Goal: Task Accomplishment & Management: Use online tool/utility

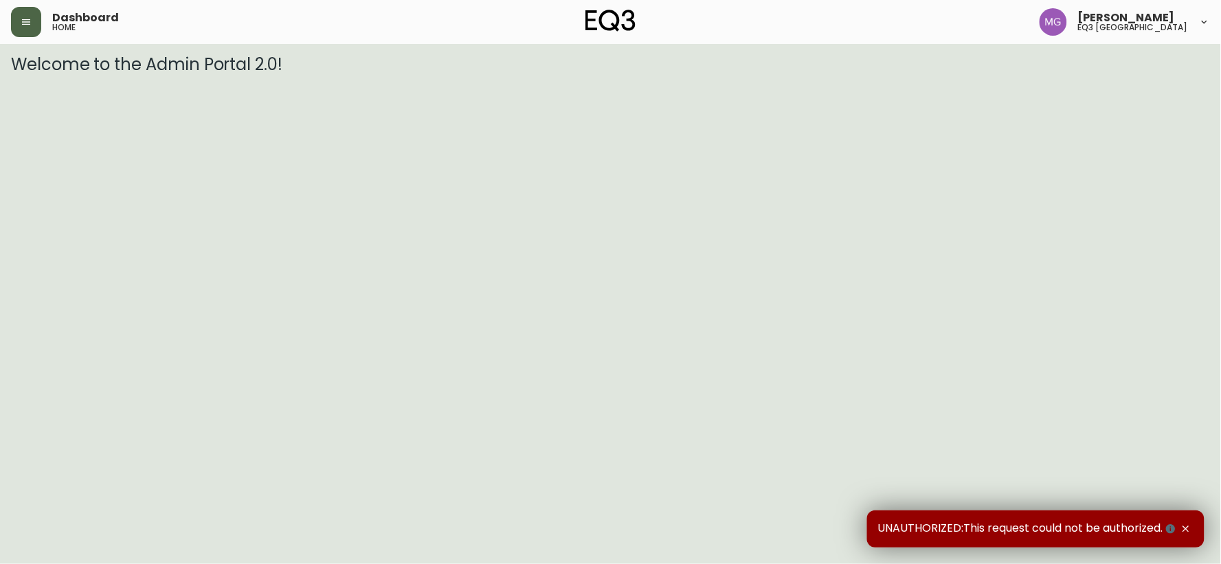
click at [28, 27] on button "button" at bounding box center [26, 22] width 30 height 30
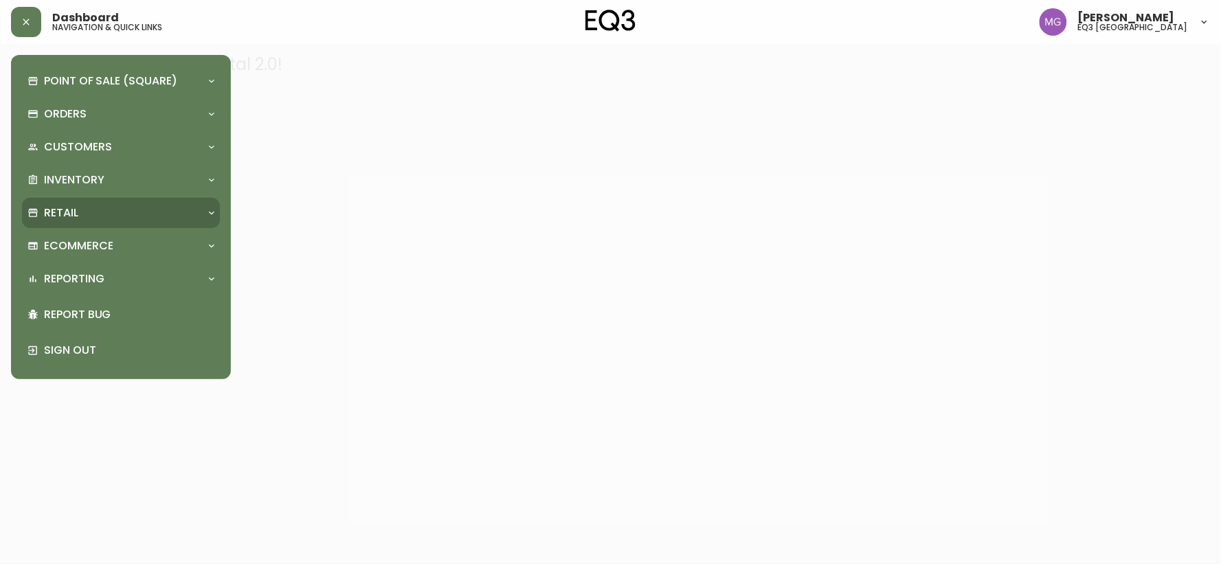
click at [52, 205] on p "Retail" at bounding box center [61, 212] width 34 height 15
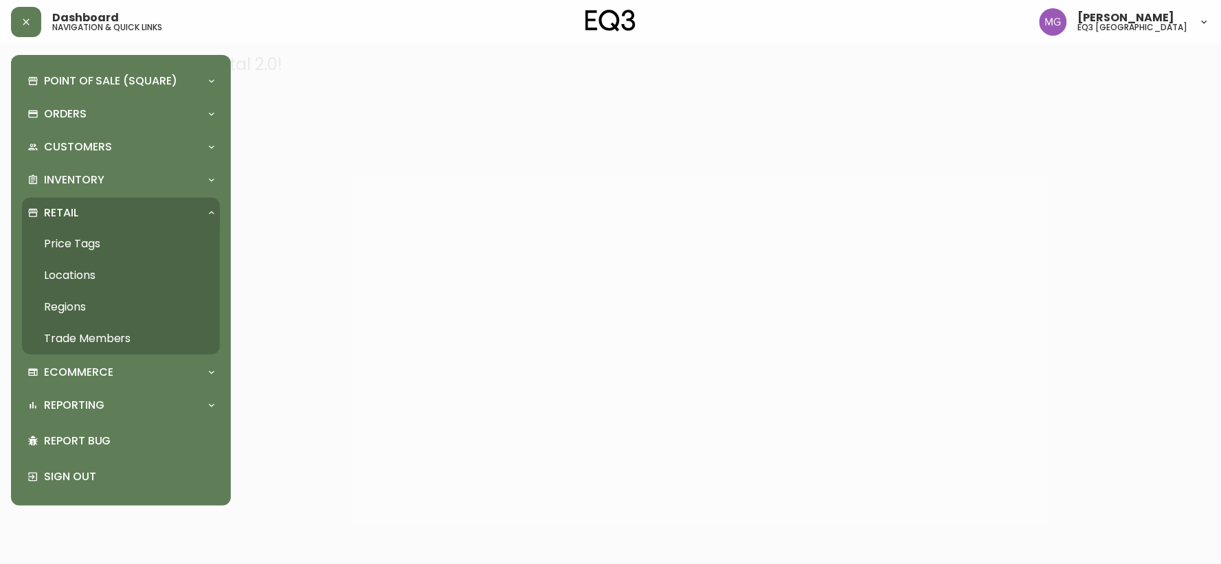
click at [58, 243] on link "Price Tags" at bounding box center [121, 244] width 198 height 32
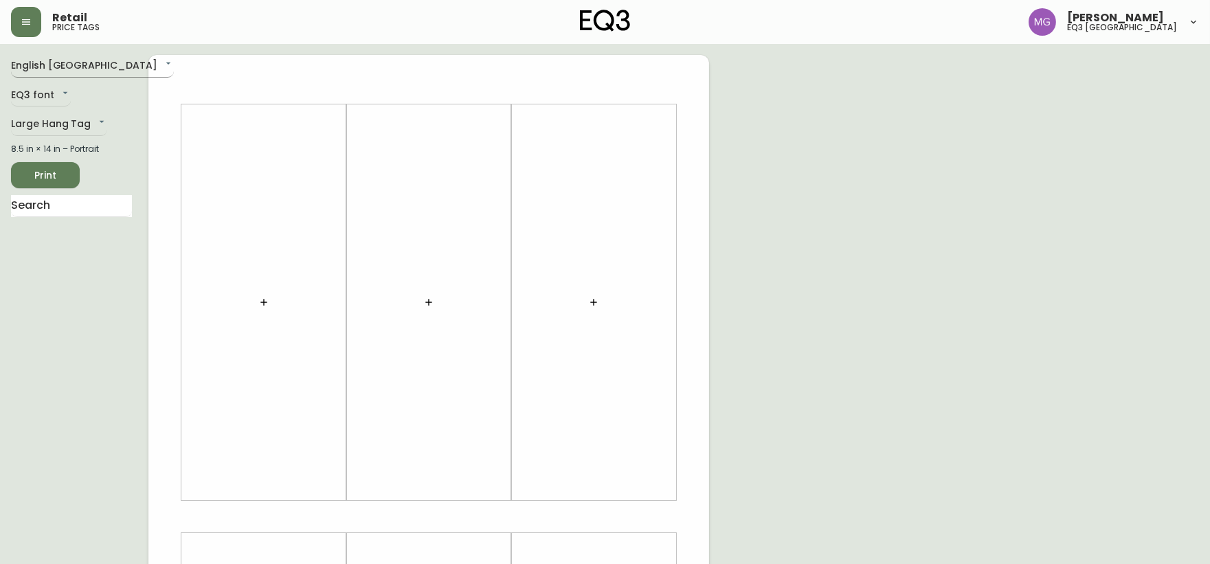
click at [23, 60] on body "Retail price tags Maxime Gagne eq3 quebec city English Canada en_CA EQ3 font EQ…" at bounding box center [605, 489] width 1210 height 978
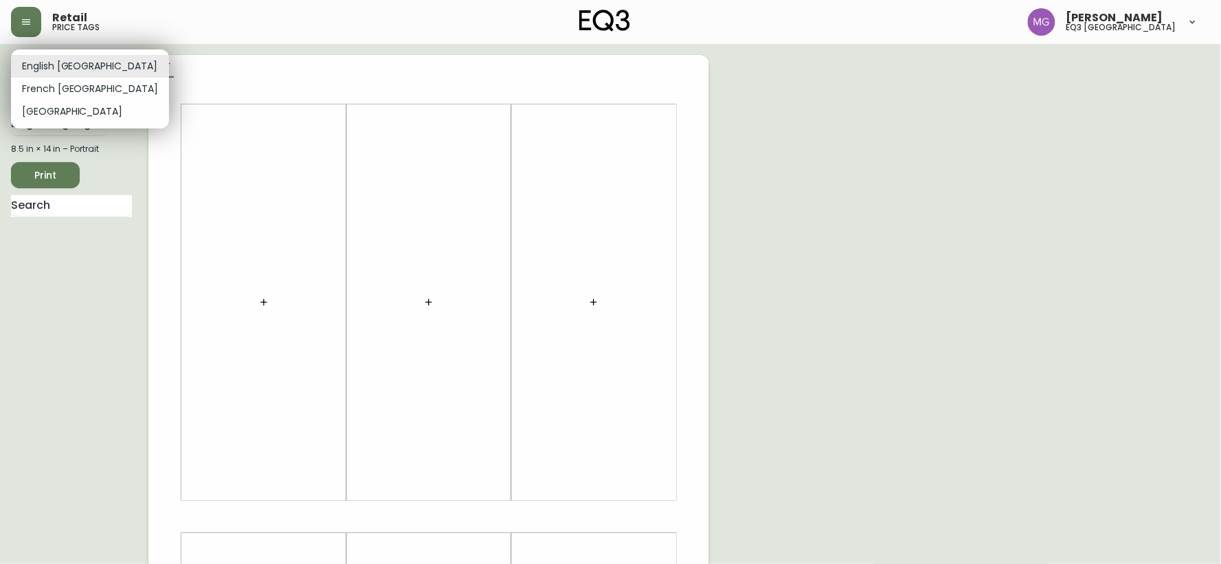
click at [36, 88] on li "French Canada" at bounding box center [90, 89] width 158 height 23
type input "fr_CA"
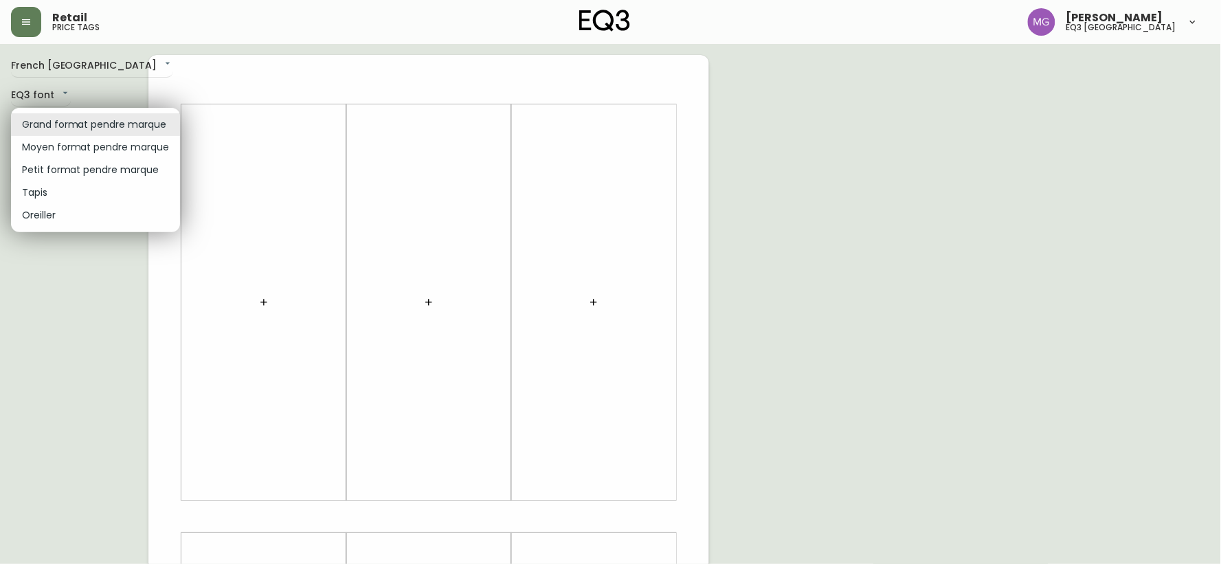
click at [38, 120] on body "Retail price tags Maxime Gagne eq3 quebec city French Canada fr_CA EQ3 font EQ3…" at bounding box center [610, 489] width 1221 height 978
click at [41, 175] on li "Petit format pendre marque" at bounding box center [95, 170] width 169 height 23
type input "small"
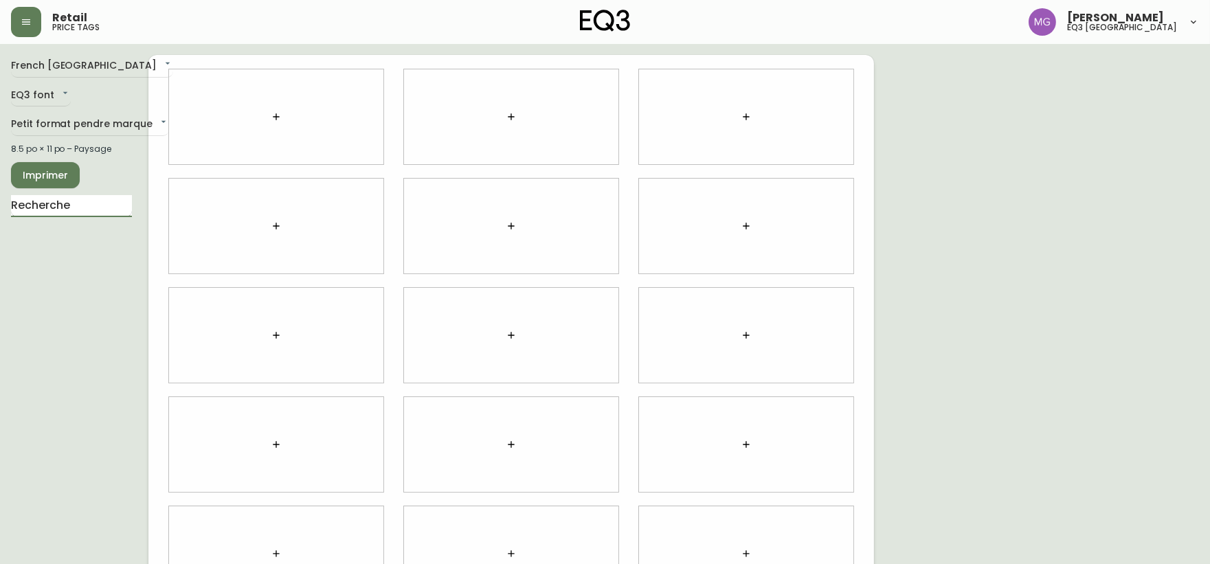
click at [43, 202] on input "text" at bounding box center [71, 206] width 121 height 22
click at [280, 117] on icon "button" at bounding box center [276, 116] width 11 height 11
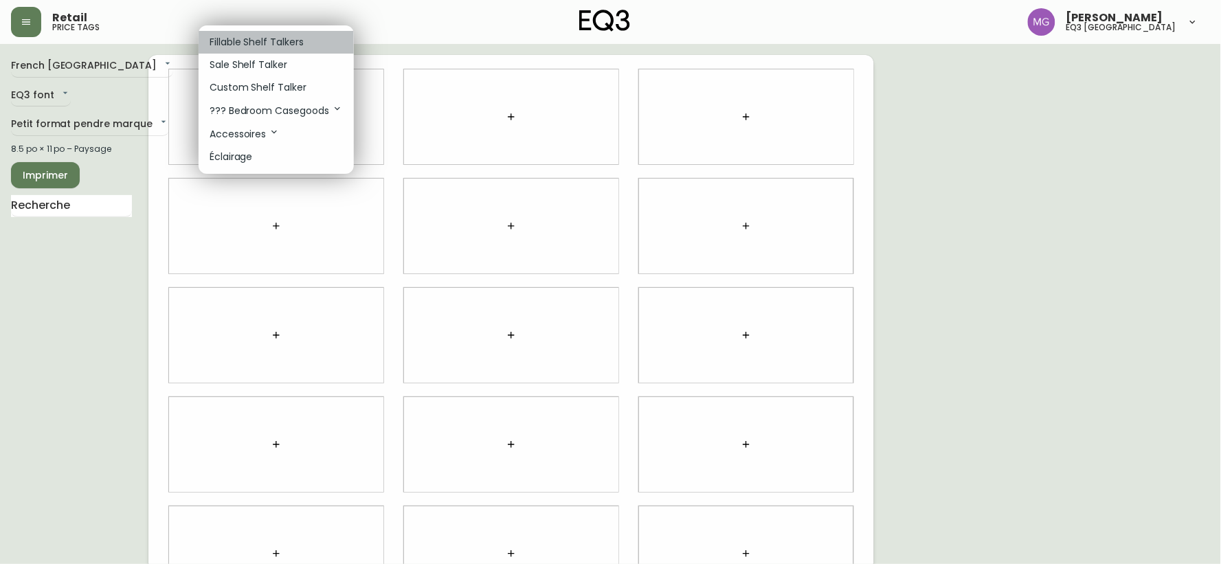
click at [258, 32] on li "Fillable Shelf Talkers" at bounding box center [276, 42] width 155 height 23
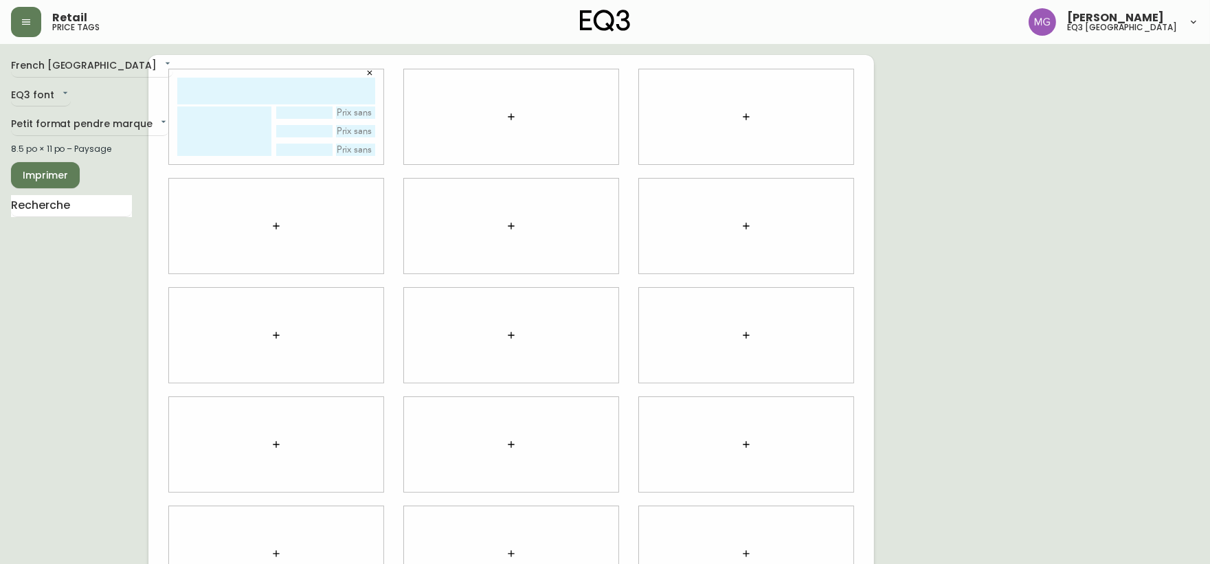
click at [245, 85] on input "text" at bounding box center [276, 91] width 198 height 27
type input "ORB"
click at [235, 110] on textarea at bounding box center [224, 130] width 94 height 49
type textarea "MARBRE BLANC"
click at [471, 80] on div at bounding box center [511, 116] width 214 height 95
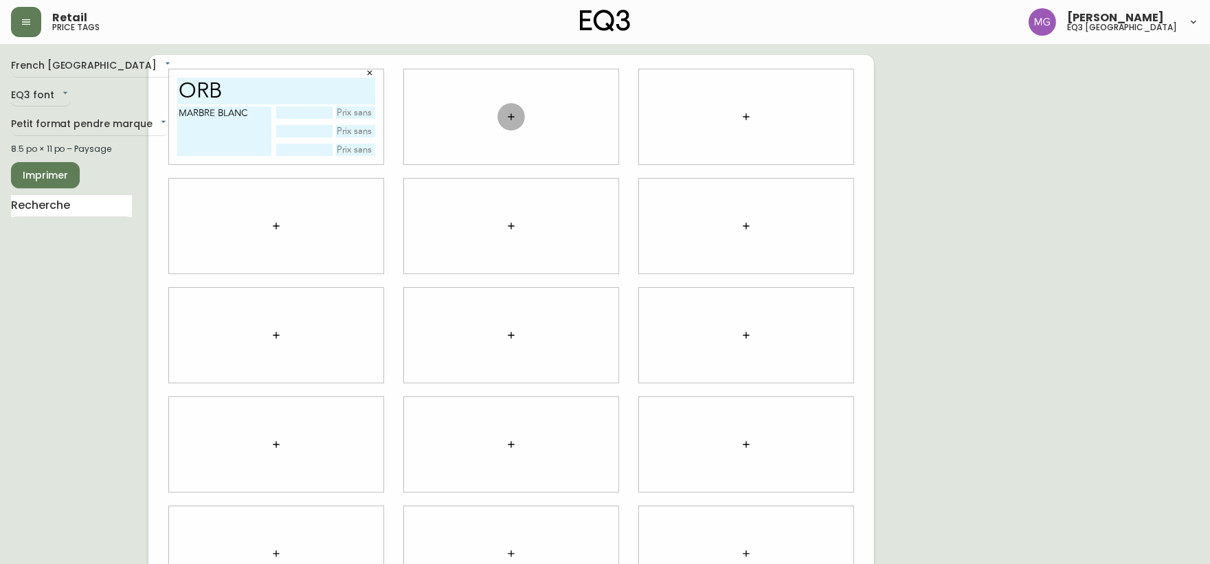
click at [510, 115] on icon "button" at bounding box center [511, 116] width 6 height 6
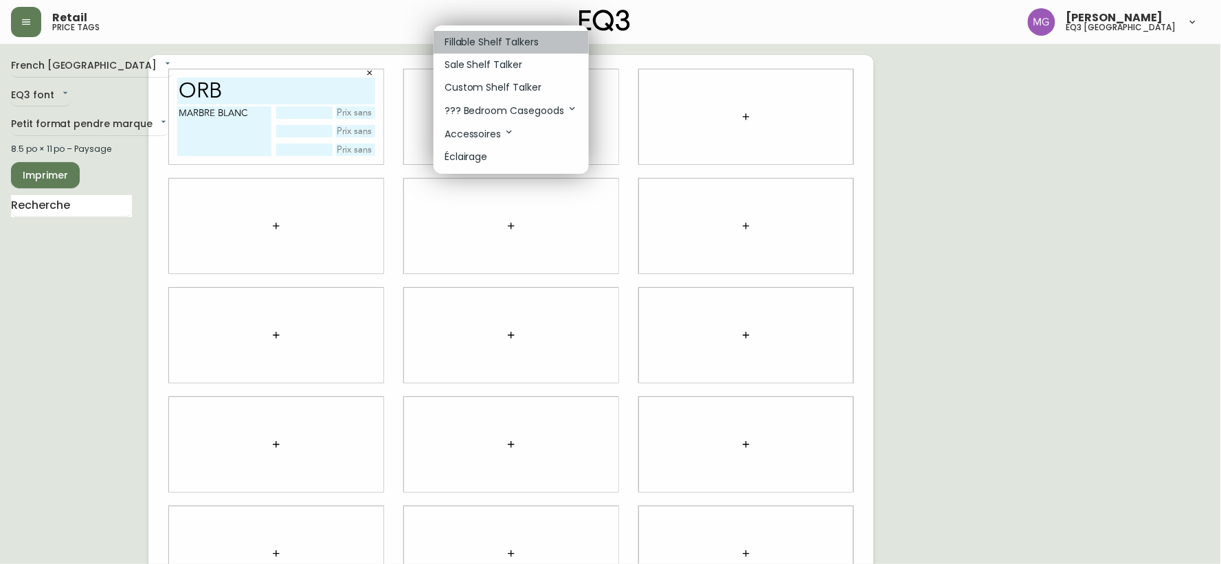
click at [501, 37] on p "Fillable Shelf Talkers" at bounding box center [491, 42] width 94 height 14
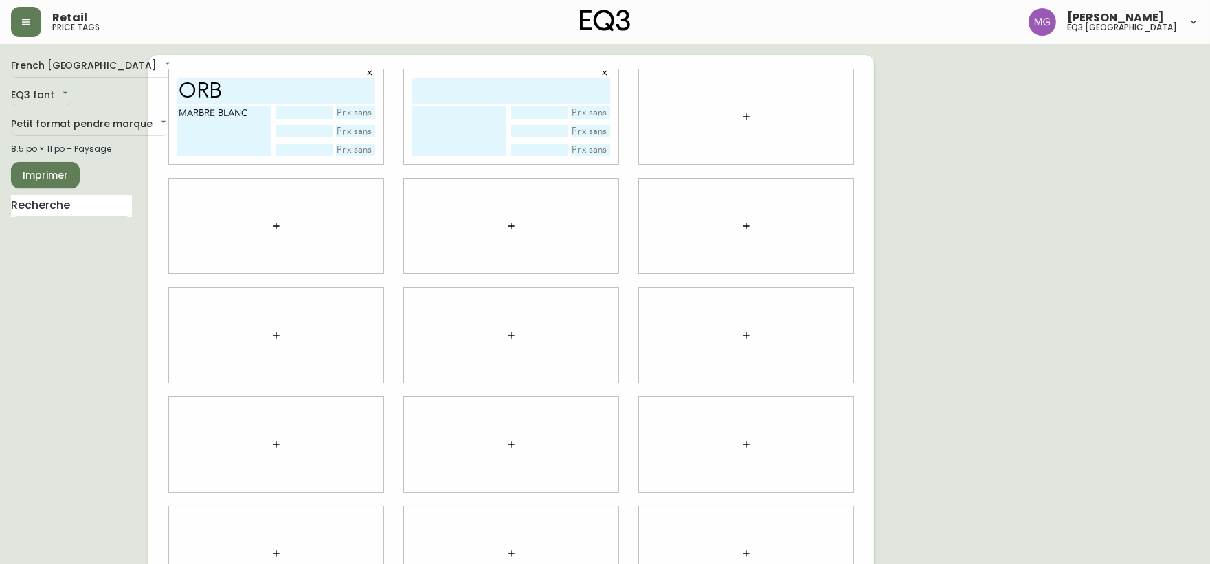
click at [483, 97] on input "text" at bounding box center [511, 91] width 198 height 27
type input "ORB"
click at [476, 117] on textarea at bounding box center [459, 130] width 94 height 49
type textarea "MARBRE NOIR"
click at [692, 108] on div at bounding box center [746, 116] width 214 height 95
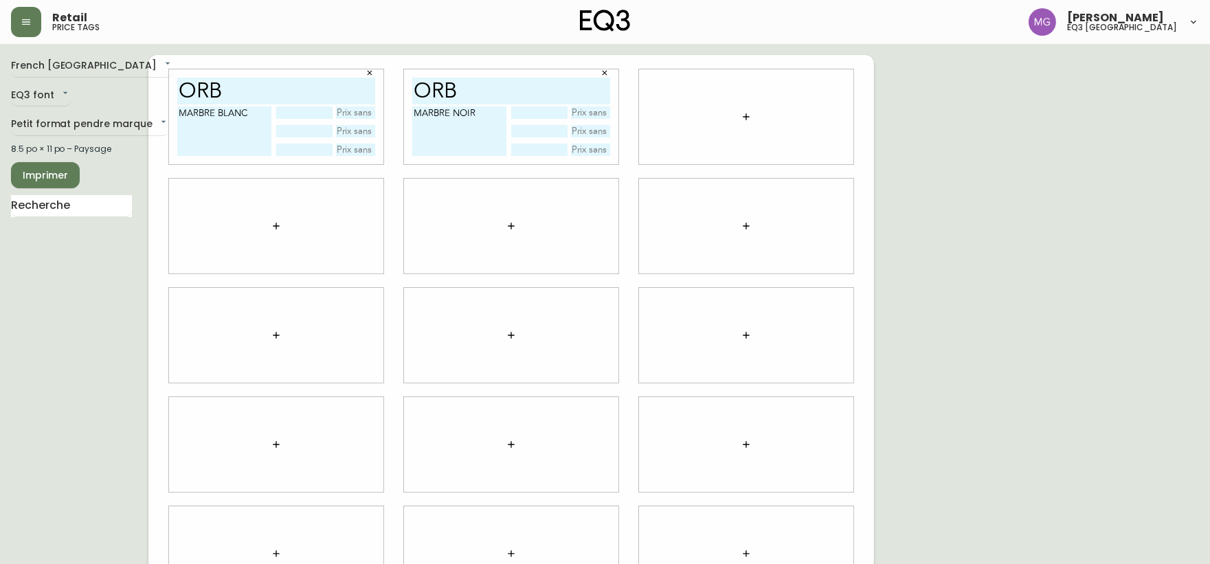
click at [308, 111] on input "text" at bounding box center [304, 112] width 56 height 12
type input "PETIT"
click at [303, 129] on input "text" at bounding box center [304, 131] width 56 height 12
type input "MOYEN"
click at [296, 144] on input "text" at bounding box center [304, 150] width 56 height 12
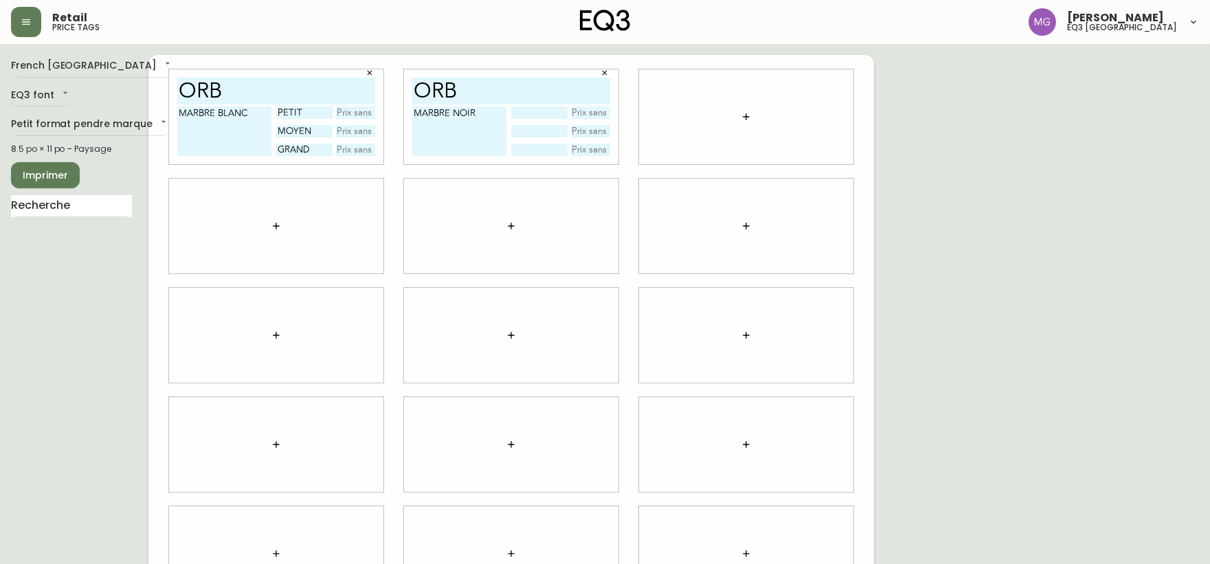
type input "GRAND"
click at [552, 115] on input "text" at bounding box center [539, 112] width 56 height 12
type input "PETIT"
click at [519, 133] on input "text" at bounding box center [539, 131] width 56 height 12
type input "MOYEN"
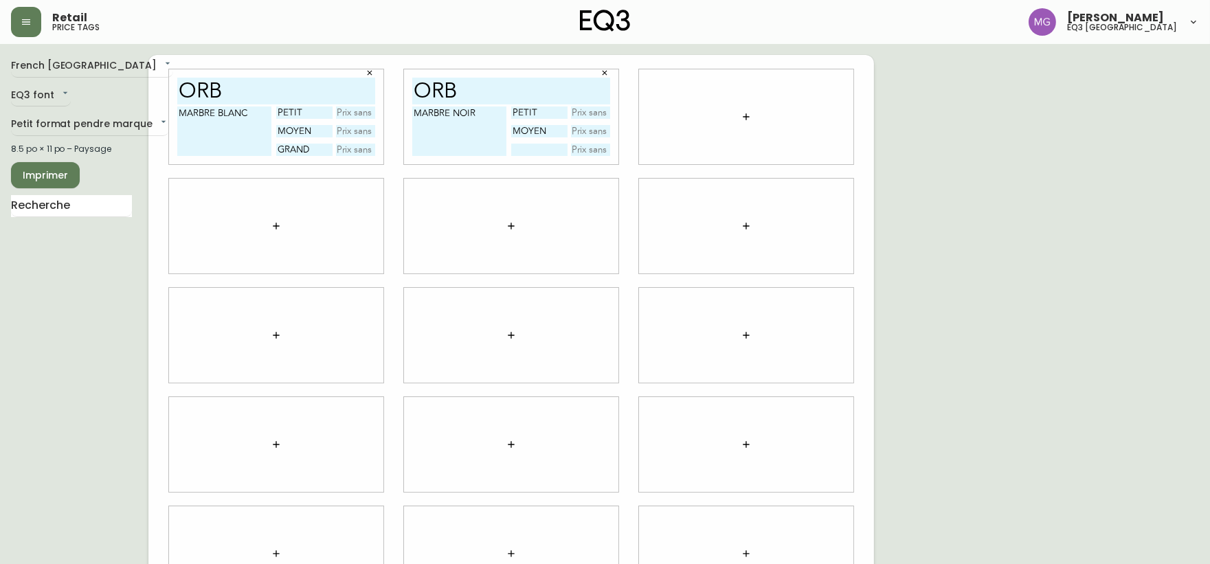
click at [530, 146] on input "text" at bounding box center [539, 150] width 56 height 12
type input "GRAND"
click at [365, 113] on input "text" at bounding box center [356, 112] width 40 height 12
type input "29,99$"
click at [584, 115] on input "text" at bounding box center [591, 112] width 40 height 12
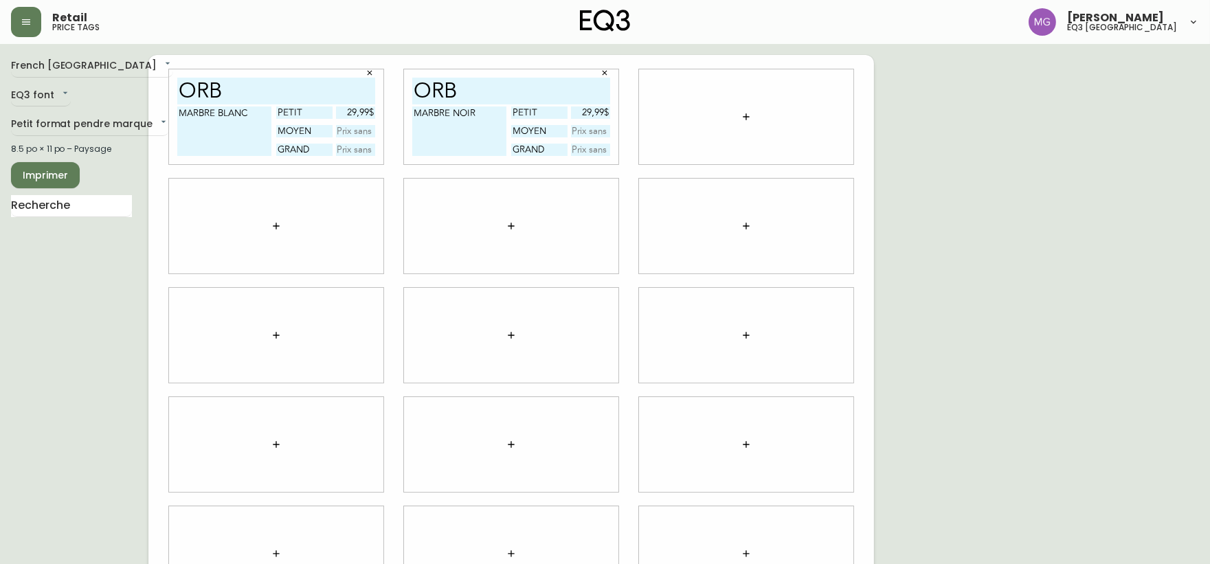
type input "29,99$"
click at [1109, 221] on div "French Canada fr_CA EQ3 font EQ3 Petit format pendre marque small 8.5 po × 11 p…" at bounding box center [605, 335] width 1188 height 561
click at [366, 133] on input "text" at bounding box center [356, 131] width 40 height 12
type input "44,99$"
click at [1094, 262] on div "French Canada fr_CA EQ3 font EQ3 Petit format pendre marque small 8.5 po × 11 p…" at bounding box center [605, 335] width 1188 height 561
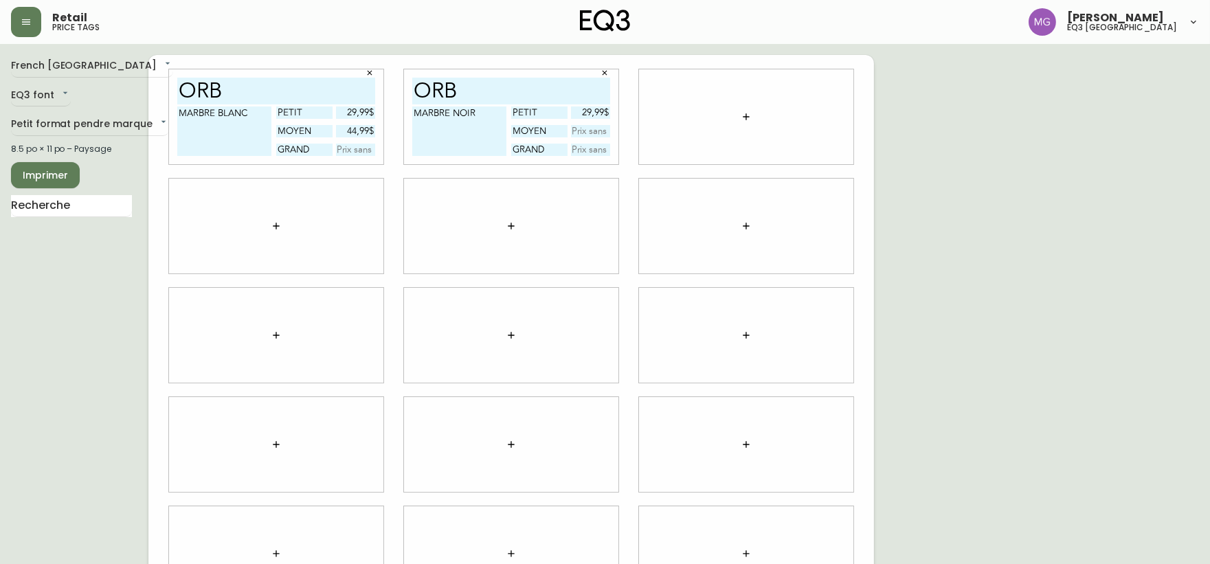
click at [596, 131] on input "text" at bounding box center [591, 131] width 40 height 12
click at [1003, 341] on div "French Canada fr_CA EQ3 font EQ3 Petit format pendre marque small 8.5 po × 11 p…" at bounding box center [605, 335] width 1188 height 561
click at [364, 150] on input "text" at bounding box center [356, 150] width 40 height 12
click at [349, 150] on input "text" at bounding box center [356, 150] width 40 height 12
type input "39,99$"
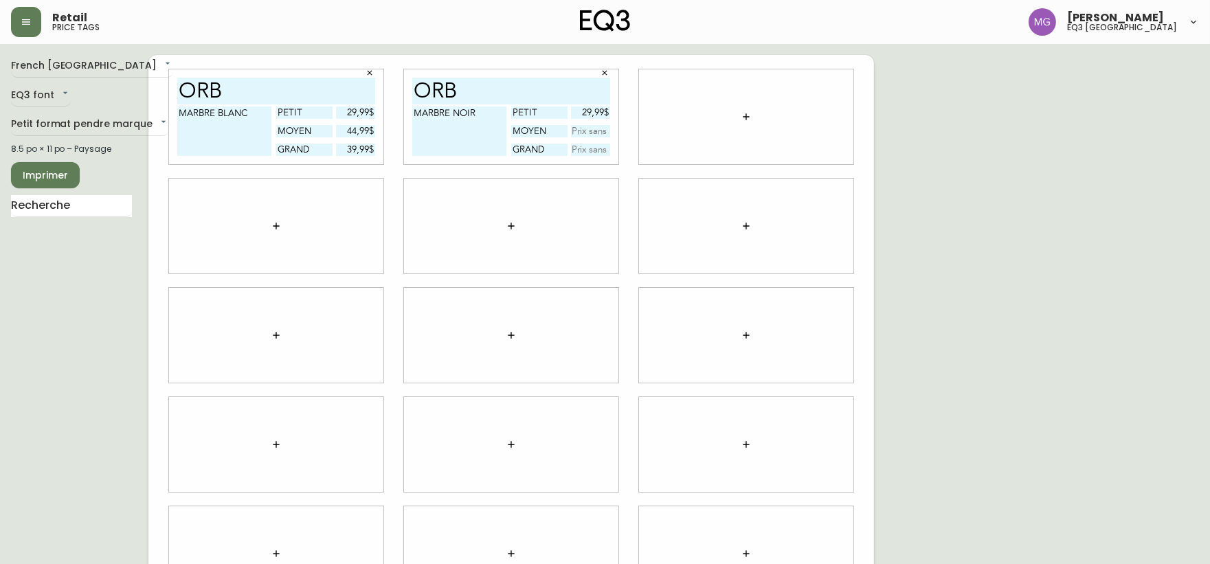
click at [1061, 344] on div "French Canada fr_CA EQ3 font EQ3 Petit format pendre marque small 8.5 po × 11 p…" at bounding box center [605, 335] width 1188 height 561
click at [580, 149] on input "text" at bounding box center [591, 150] width 40 height 12
type input "9$"
type input "39,99$"
click at [1041, 104] on div "French Canada fr_CA EQ3 font EQ3 Petit format pendre marque small 8.5 po × 11 p…" at bounding box center [605, 335] width 1188 height 561
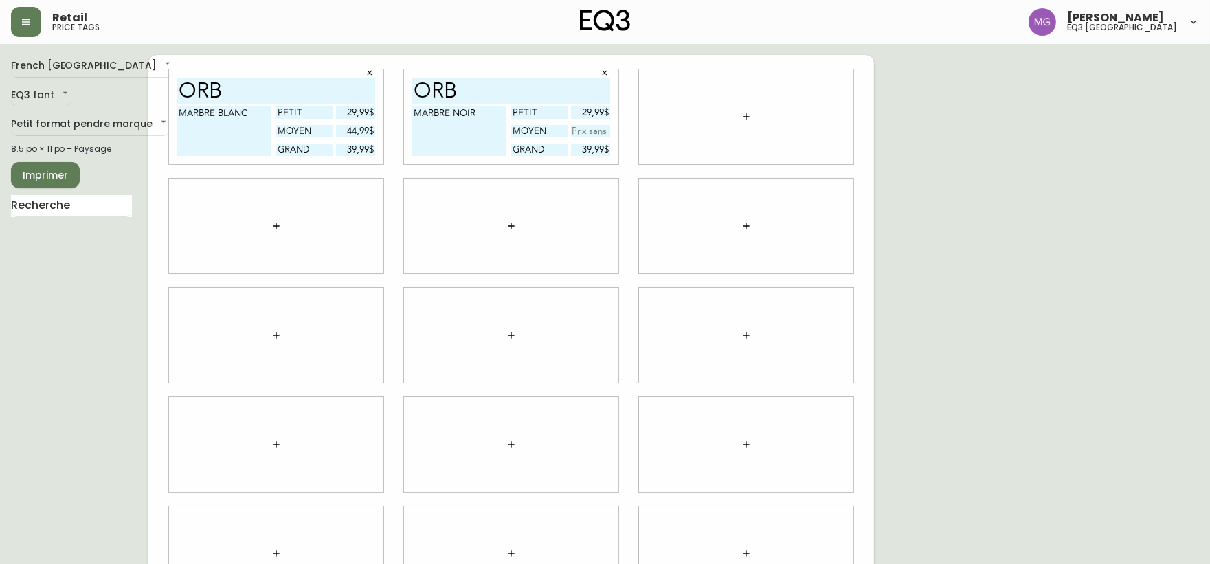
click at [1154, 227] on div "French Canada fr_CA EQ3 font EQ3 Petit format pendre marque small 8.5 po × 11 p…" at bounding box center [605, 335] width 1188 height 561
click at [1039, 189] on div "French Canada fr_CA EQ3 font EQ3 Petit format pendre marque small 8.5 po × 11 p…" at bounding box center [605, 335] width 1188 height 561
click at [592, 131] on input "text" at bounding box center [591, 131] width 40 height 12
type input "34,99$"
click at [1012, 142] on div "French Canada fr_CA EQ3 font EQ3 Petit format pendre marque small 8.5 po × 11 p…" at bounding box center [605, 335] width 1188 height 561
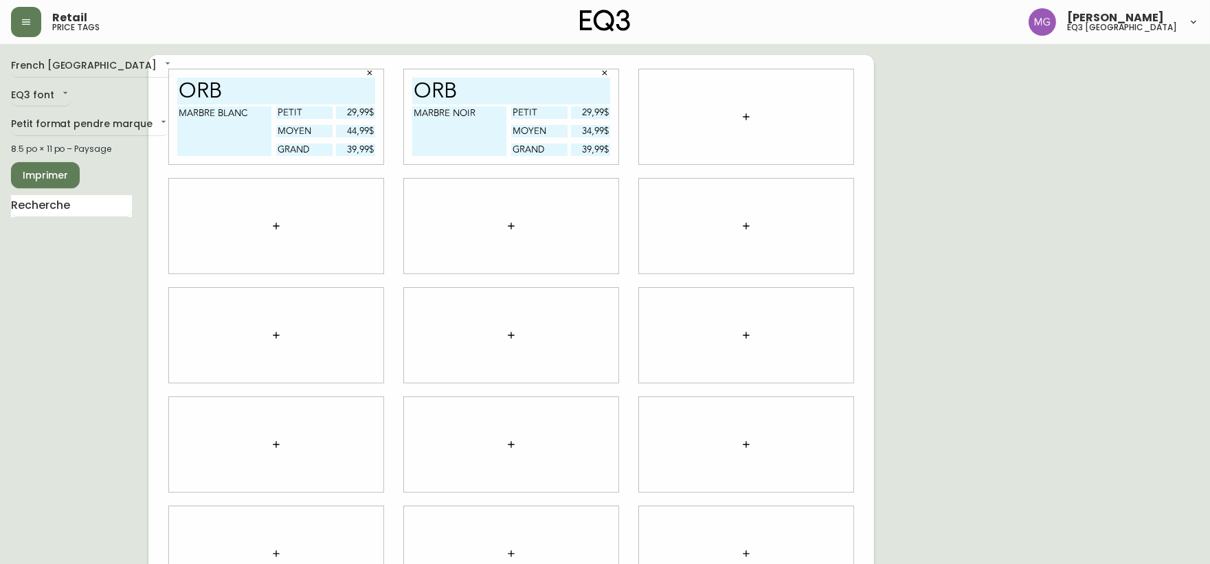
drag, startPoint x: 341, startPoint y: 129, endPoint x: 359, endPoint y: 129, distance: 17.2
click at [359, 129] on input "44,99$" at bounding box center [356, 131] width 40 height 12
click at [1153, 258] on div "French Canada fr_CA EQ3 font EQ3 Petit format pendre marque small 8.5 po × 11 p…" at bounding box center [605, 335] width 1188 height 561
click at [1041, 223] on div "French Canada fr_CA EQ3 font EQ3 Petit format pendre marque small 8.5 po × 11 p…" at bounding box center [605, 335] width 1188 height 561
click at [351, 131] on input "44,99$" at bounding box center [356, 131] width 40 height 12
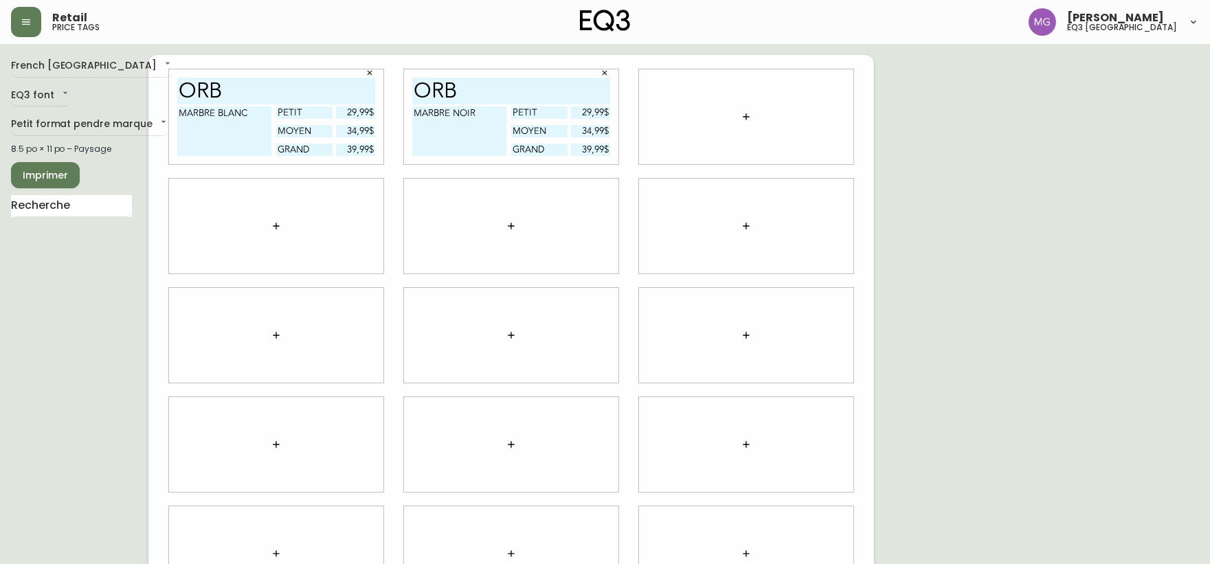
type input "34,99$"
click at [1046, 231] on div "French Canada fr_CA EQ3 font EQ3 Petit format pendre marque small 8.5 po × 11 p…" at bounding box center [605, 335] width 1188 height 561
click at [1007, 210] on div "French Canada fr_CA EQ3 font EQ3 Petit format pendre marque small 8.5 po × 11 p…" at bounding box center [605, 335] width 1188 height 561
click at [1102, 158] on div "French Canada fr_CA EQ3 font EQ3 Petit format pendre marque small 8.5 po × 11 p…" at bounding box center [605, 335] width 1188 height 561
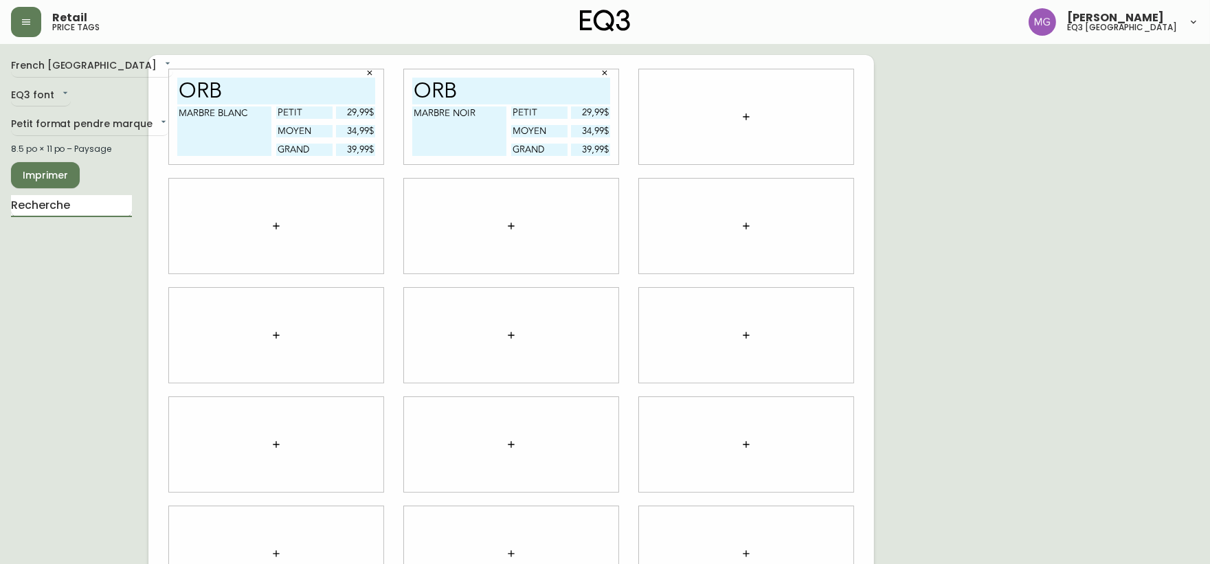
click at [33, 210] on input "text" at bounding box center [71, 206] width 121 height 22
type input "TRUSS"
click at [842, 71] on icon "button" at bounding box center [839, 73] width 8 height 8
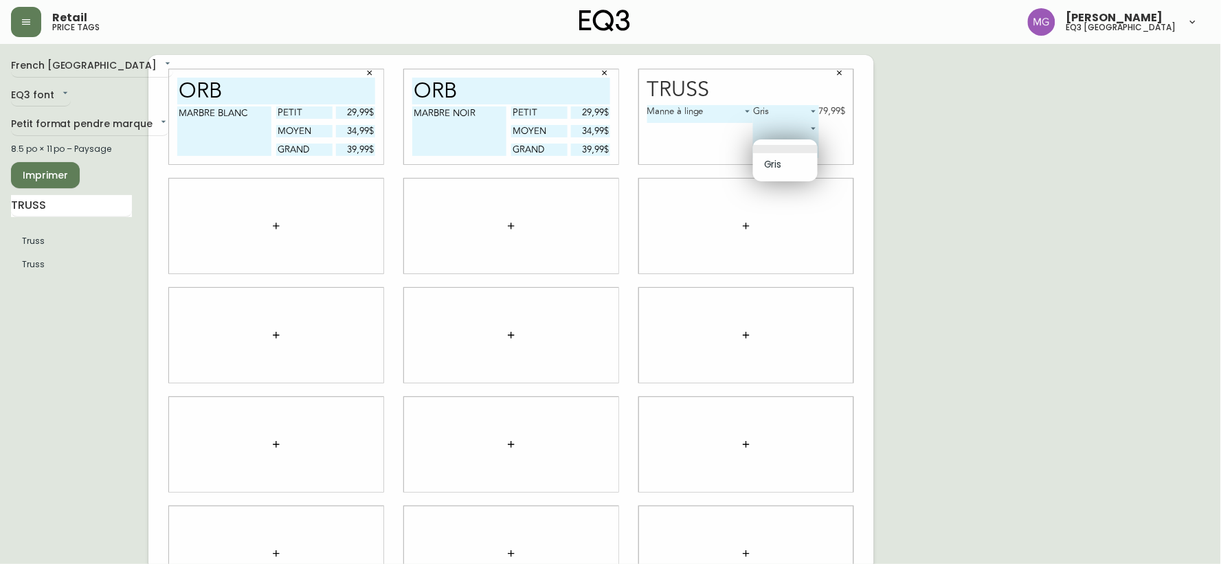
click at [778, 148] on body "Retail price tags Maxime Gagne eq3 quebec city French Canada fr_CA EQ3 font EQ3…" at bounding box center [610, 308] width 1221 height 616
click at [772, 170] on li "Gris" at bounding box center [785, 164] width 65 height 23
type input "0"
click at [761, 111] on body "Retail price tags Maxime Gagne eq3 quebec city French Canada fr_CA EQ3 font EQ3…" at bounding box center [610, 308] width 1221 height 616
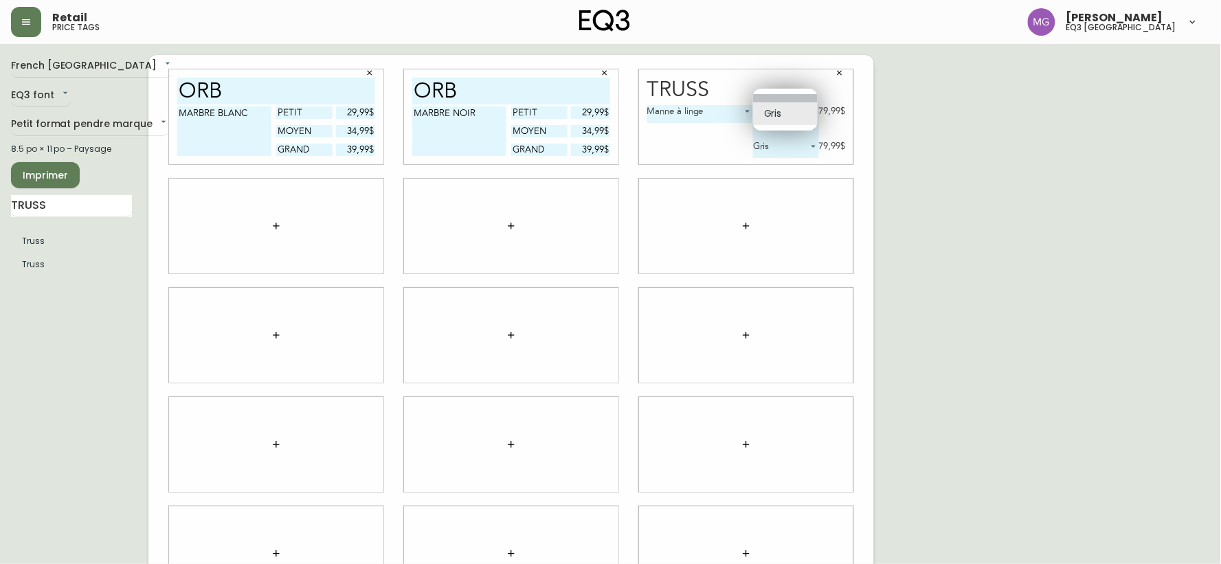
click at [781, 97] on li at bounding box center [785, 98] width 65 height 8
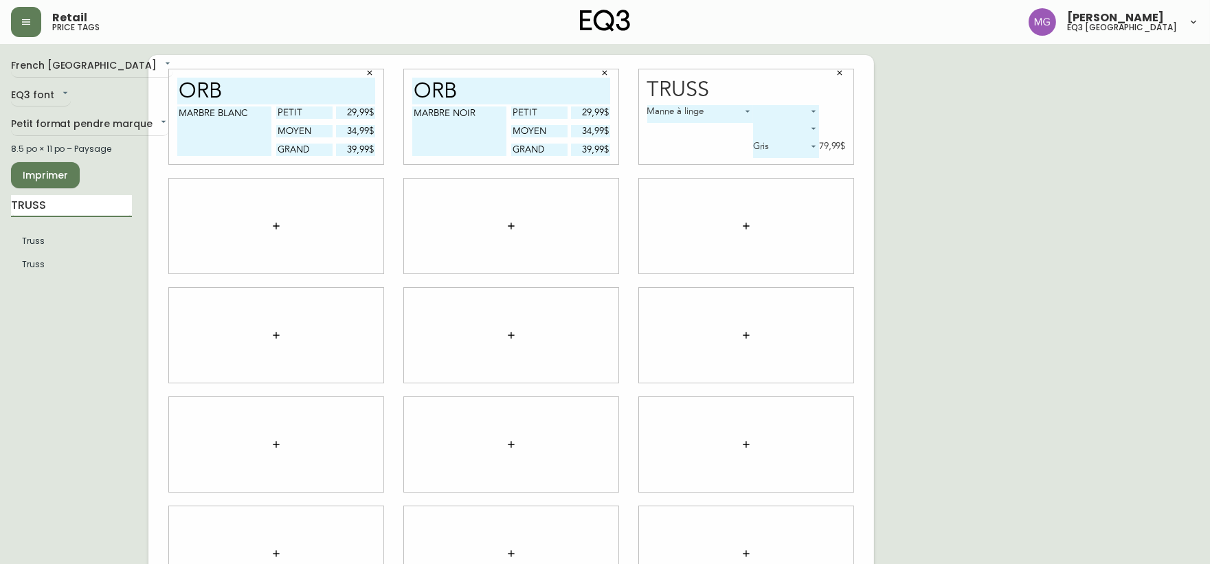
drag, startPoint x: 58, startPoint y: 206, endPoint x: 0, endPoint y: 213, distance: 58.1
click at [0, 217] on main "French Canada fr_CA EQ3 font EQ3 Petit format pendre marque small 8.5 po × 11 p…" at bounding box center [605, 330] width 1210 height 572
click at [49, 206] on input "ELICE" at bounding box center [71, 206] width 121 height 22
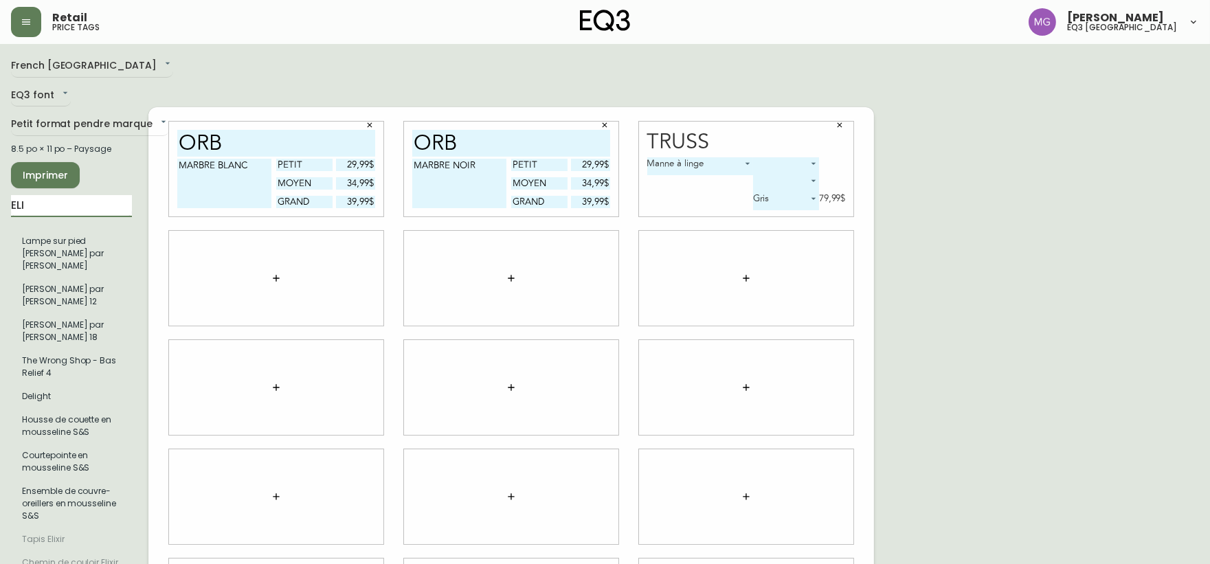
type input "ELI"
click at [273, 273] on icon "button" at bounding box center [276, 278] width 11 height 11
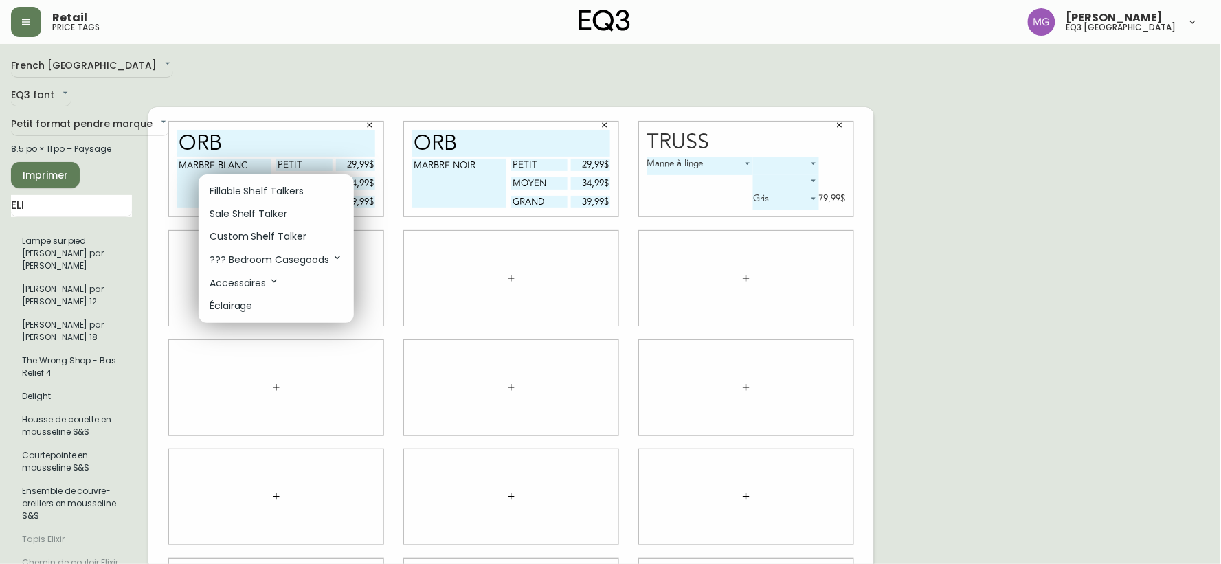
click at [240, 190] on p "Fillable Shelf Talkers" at bounding box center [257, 191] width 94 height 14
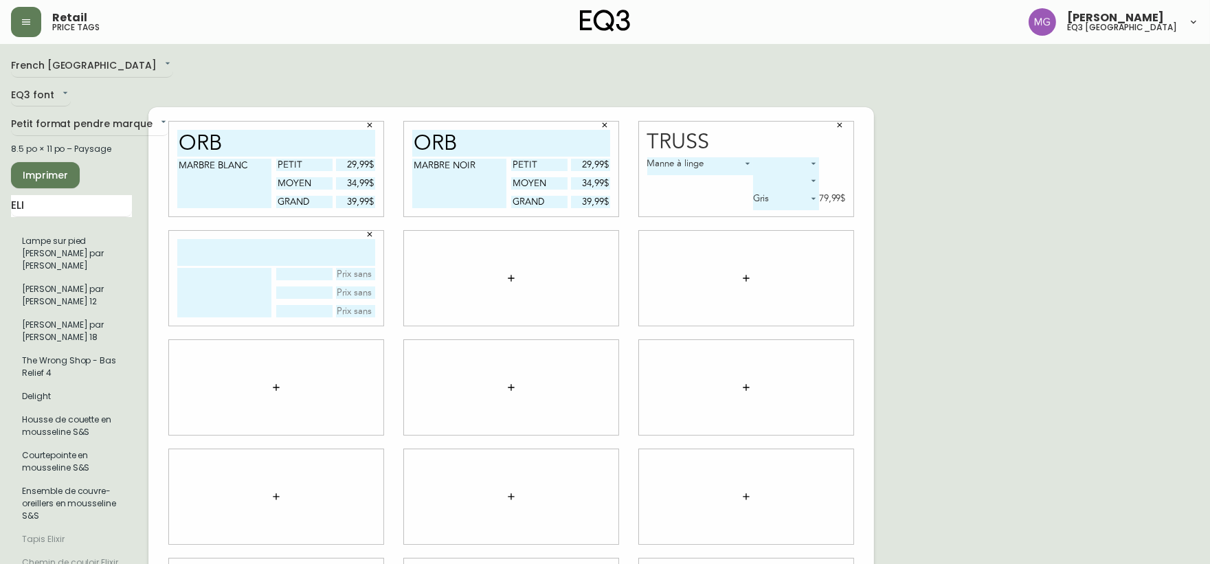
click at [280, 239] on input "text" at bounding box center [276, 252] width 198 height 27
type input "ELICE"
click at [344, 305] on input "text" at bounding box center [356, 311] width 40 height 12
type input "49,99$"
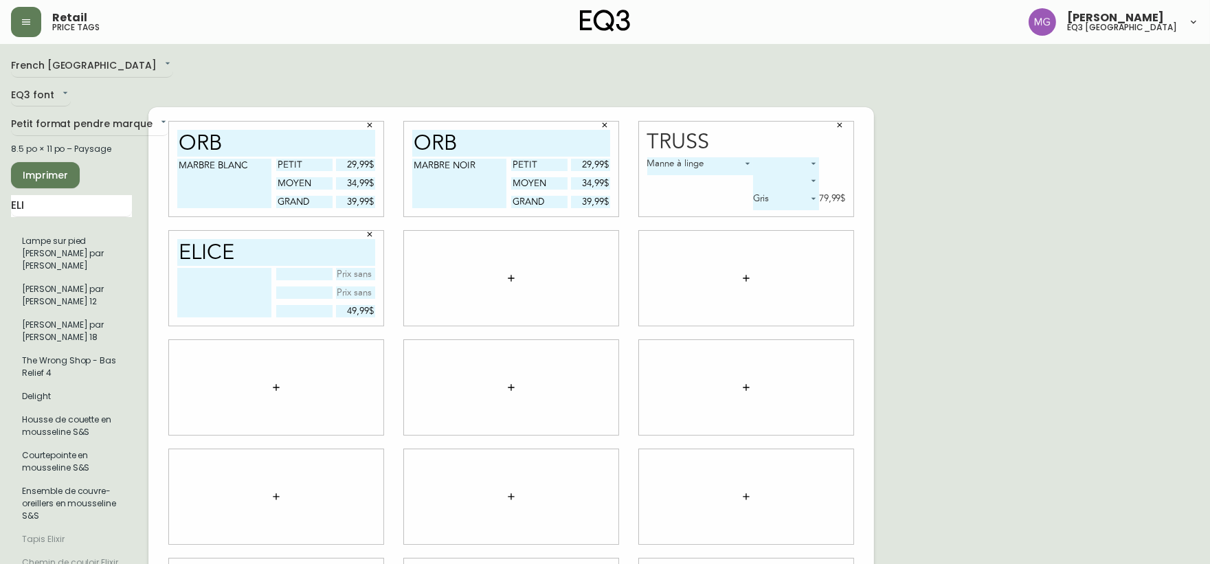
click at [228, 268] on textarea at bounding box center [224, 292] width 94 height 49
type textarea "Manne à linge"
click at [479, 275] on div at bounding box center [511, 278] width 214 height 95
drag, startPoint x: 52, startPoint y: 209, endPoint x: 0, endPoint y: 180, distance: 59.6
click at [0, 192] on main "French Canada fr_CA EQ3 font EQ3 Petit format pendre marque small 8.5 po × 11 p…" at bounding box center [605, 382] width 1210 height 676
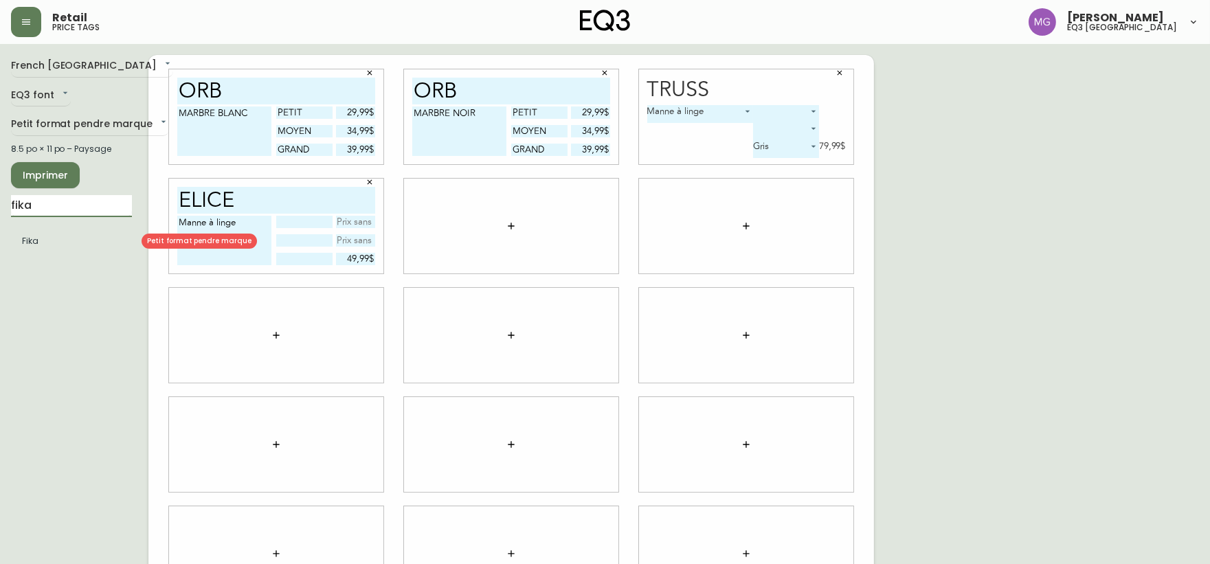
type input "fika"
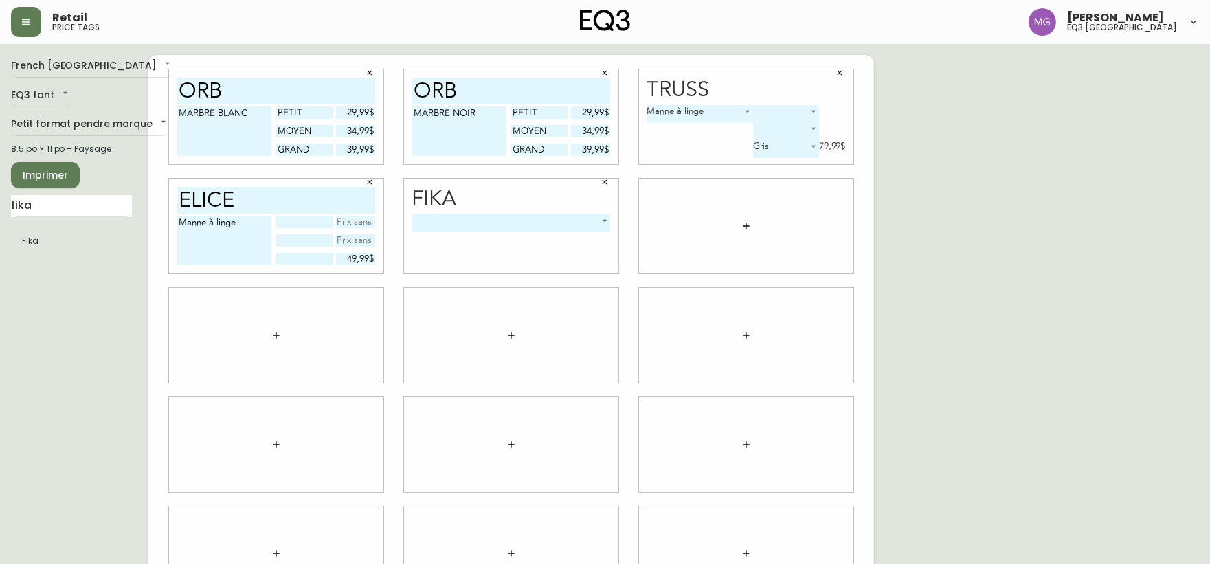
click at [531, 221] on body "Retail price tags Maxime Gagne eq3 quebec city French Canada fr_CA EQ3 font EQ3…" at bounding box center [605, 308] width 1210 height 616
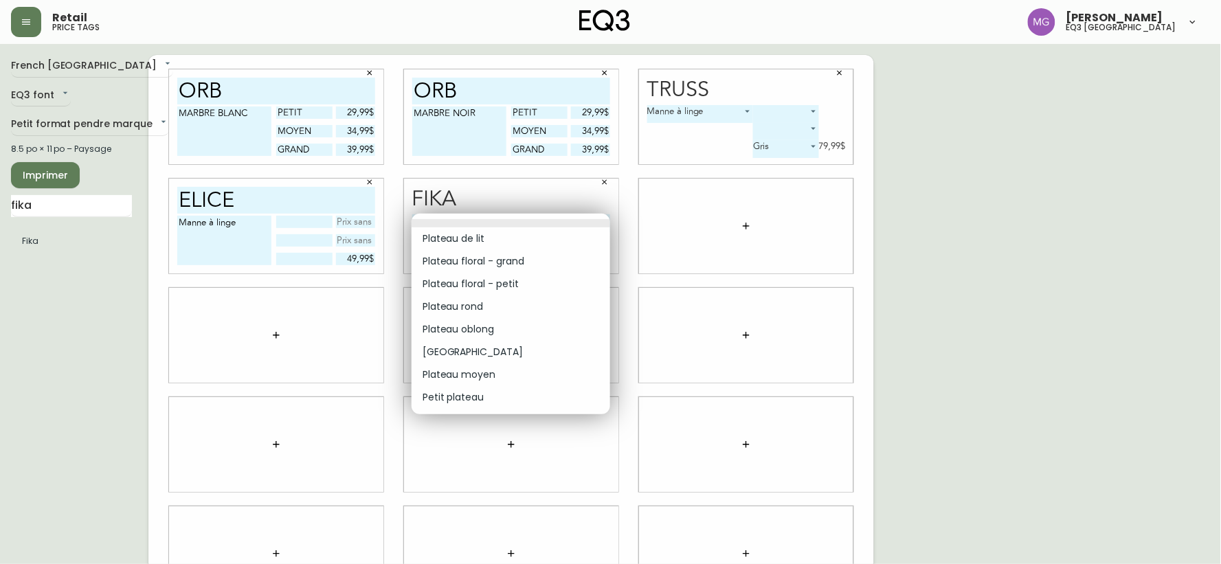
click at [495, 236] on li "Plateau de lit" at bounding box center [510, 238] width 199 height 23
type input "0"
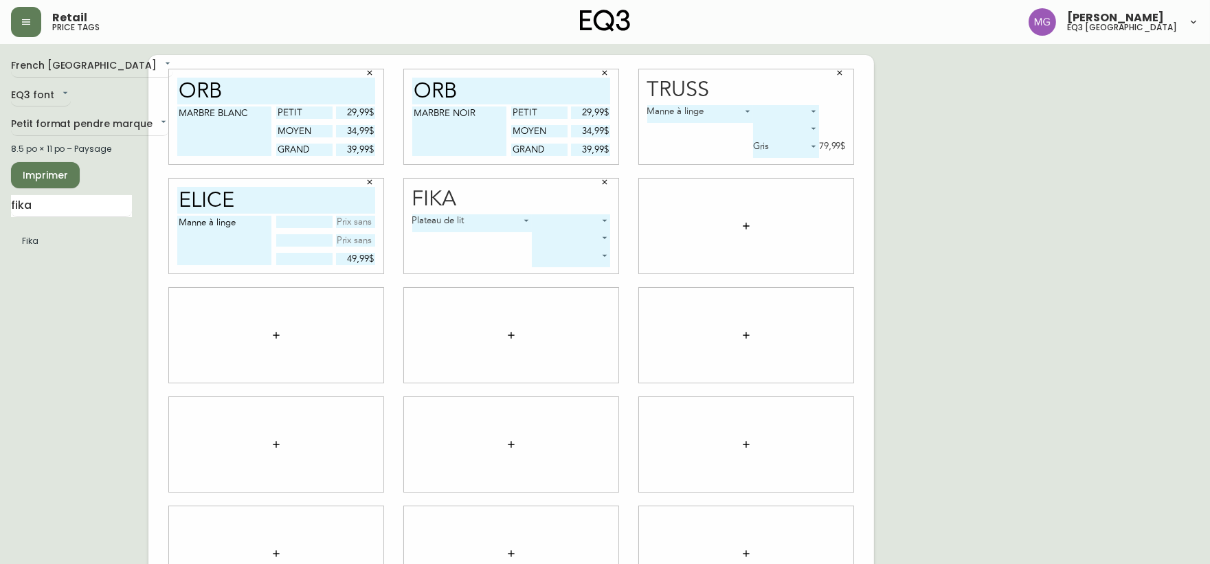
click at [599, 248] on body "Retail price tags Maxime Gagne eq3 quebec city French Canada fr_CA EQ3 font EQ3…" at bounding box center [605, 308] width 1210 height 616
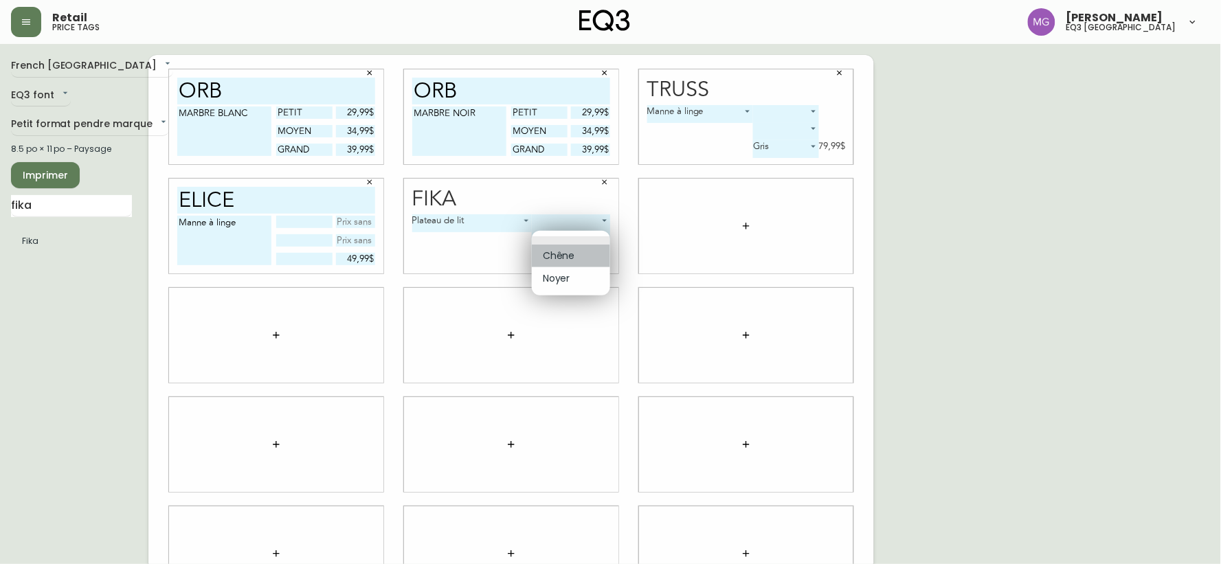
click at [591, 252] on li "Chêne" at bounding box center [571, 256] width 78 height 23
type input "0"
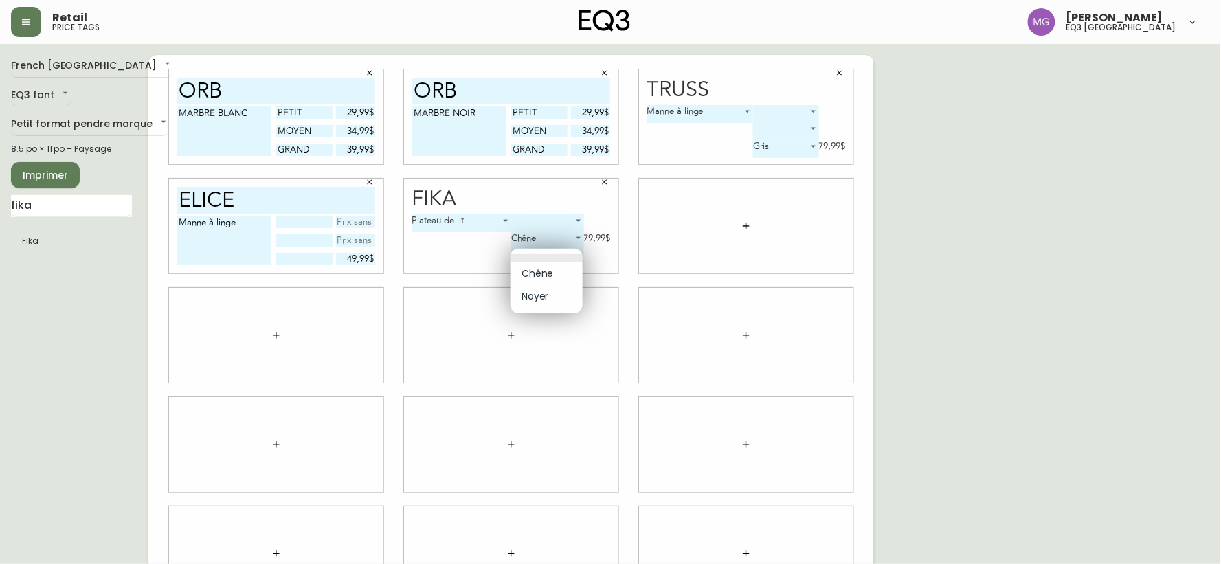
click at [575, 262] on body "Retail price tags Maxime Gagne eq3 quebec city French Canada fr_CA EQ3 font EQ3…" at bounding box center [610, 308] width 1221 height 616
click at [560, 295] on li "Noyer" at bounding box center [546, 296] width 72 height 23
type input "1"
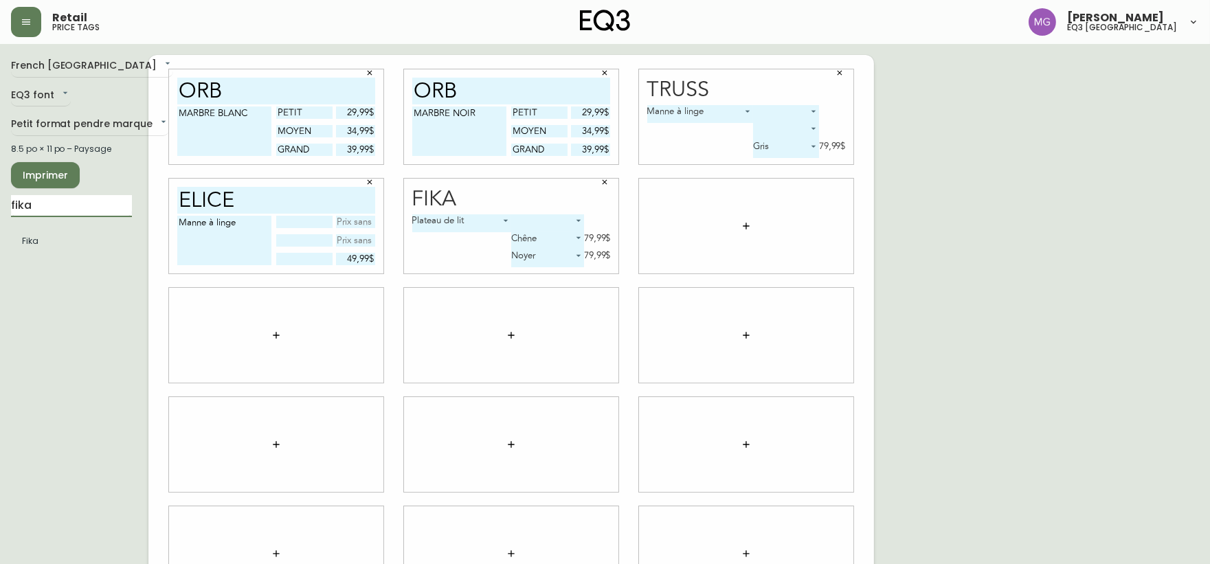
drag, startPoint x: 65, startPoint y: 199, endPoint x: 0, endPoint y: 202, distance: 64.6
click at [0, 203] on main "French Canada fr_CA EQ3 font EQ3 Petit format pendre marque small 8.5 po × 11 p…" at bounding box center [605, 330] width 1210 height 572
type input "mouton"
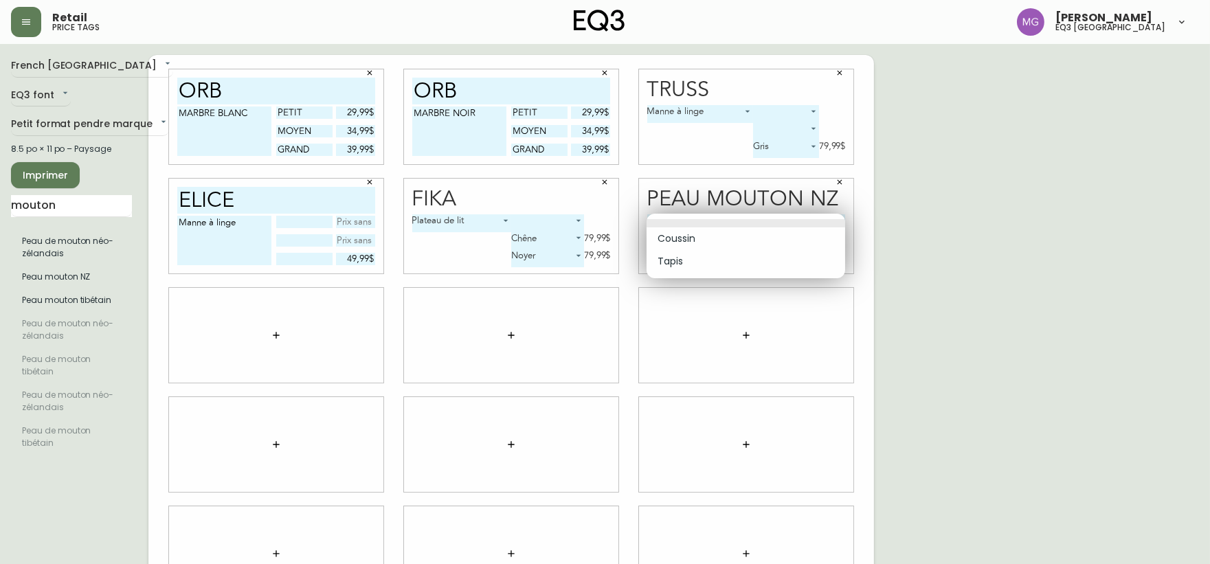
click at [766, 223] on body "Retail price tags Maxime Gagne eq3 quebec city French Canada fr_CA EQ3 font EQ3…" at bounding box center [605, 308] width 1210 height 616
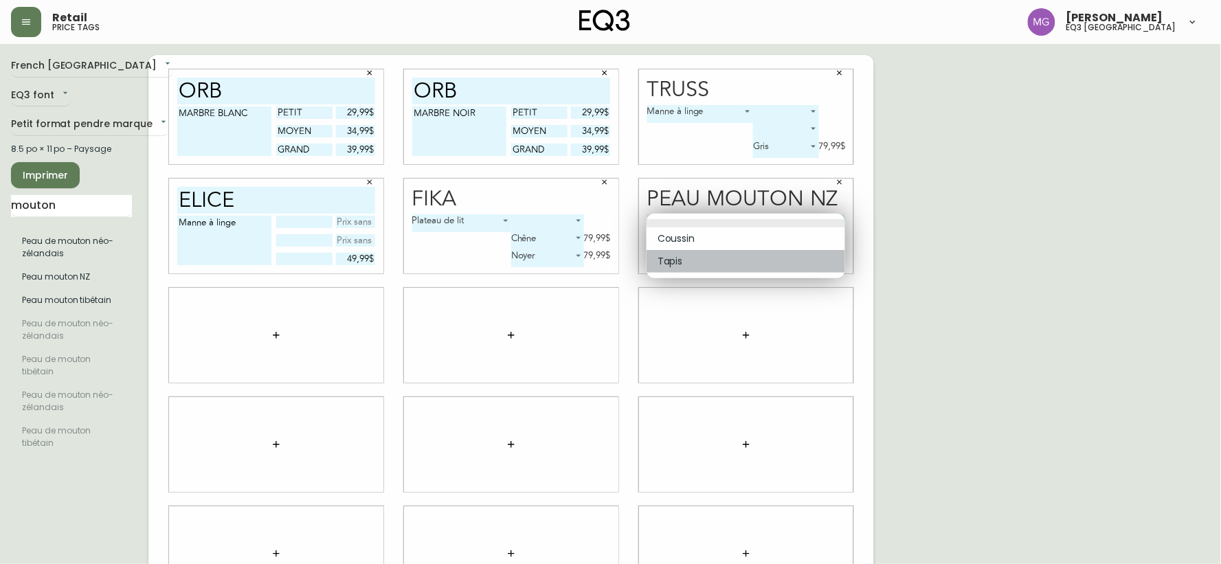
click at [713, 257] on li "Tapis" at bounding box center [745, 261] width 199 height 23
type input "1"
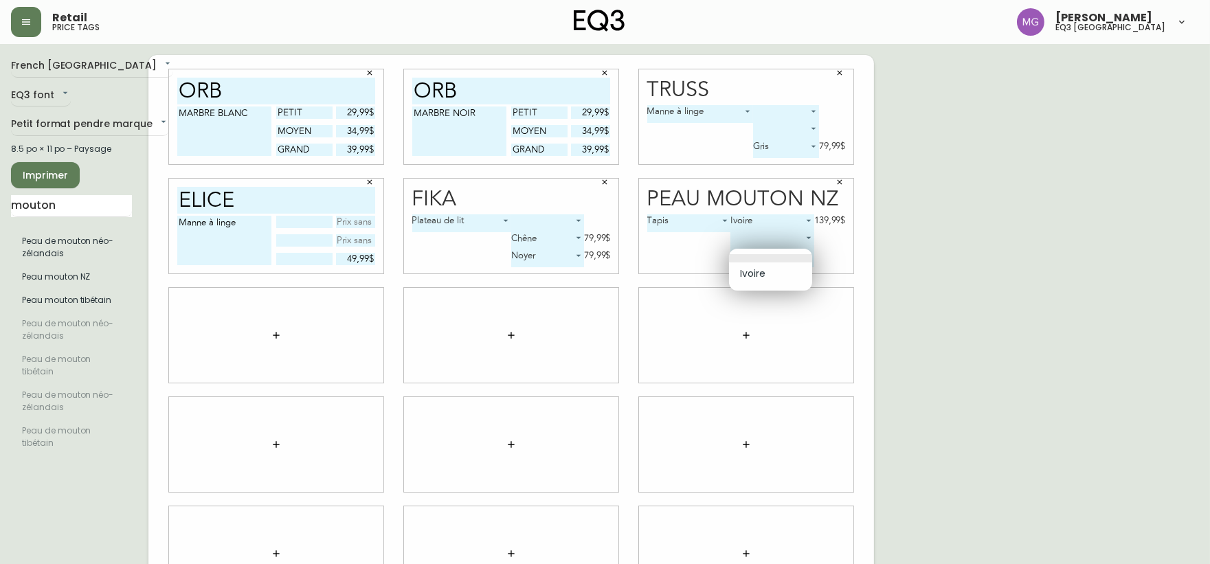
click at [769, 265] on body "Retail price tags Maxime Gagne eq3 quebec city French Canada fr_CA EQ3 font EQ3…" at bounding box center [605, 308] width 1210 height 616
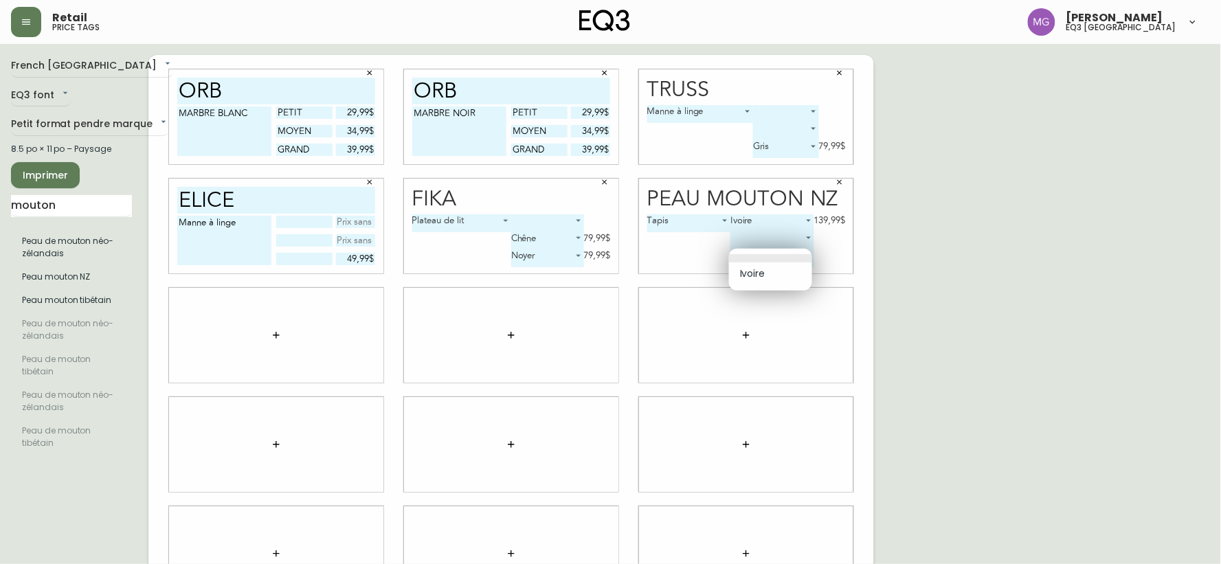
click at [759, 271] on li "Ivoire" at bounding box center [770, 273] width 83 height 23
type input "0"
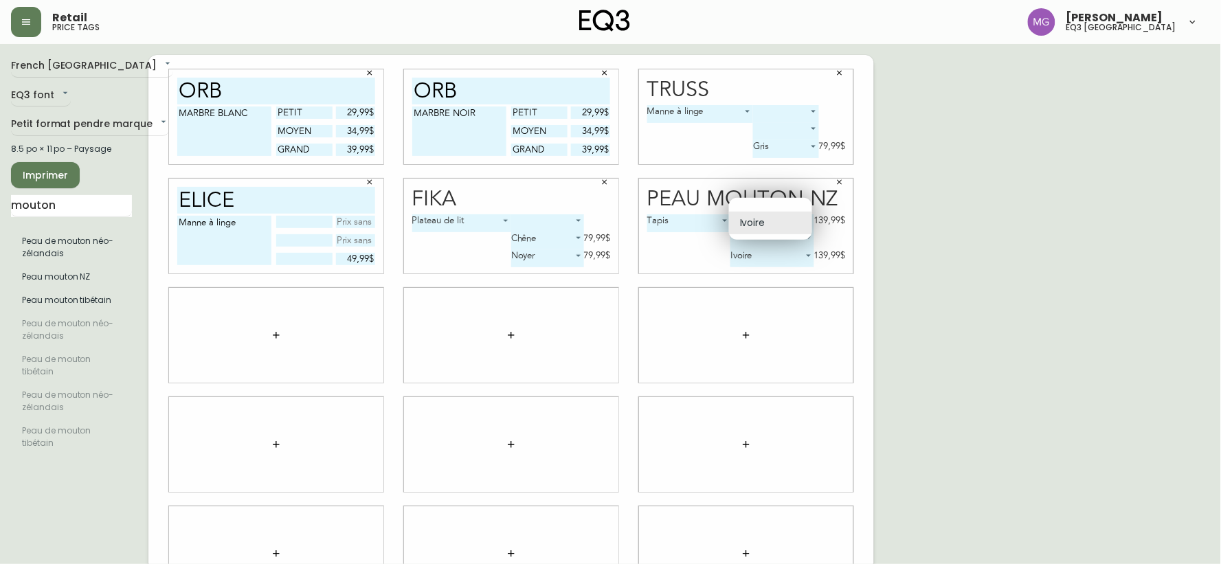
click at [753, 222] on body "Retail price tags Maxime Gagne eq3 quebec city French Canada fr_CA EQ3 font EQ3…" at bounding box center [610, 308] width 1221 height 616
click at [747, 207] on li at bounding box center [770, 207] width 83 height 8
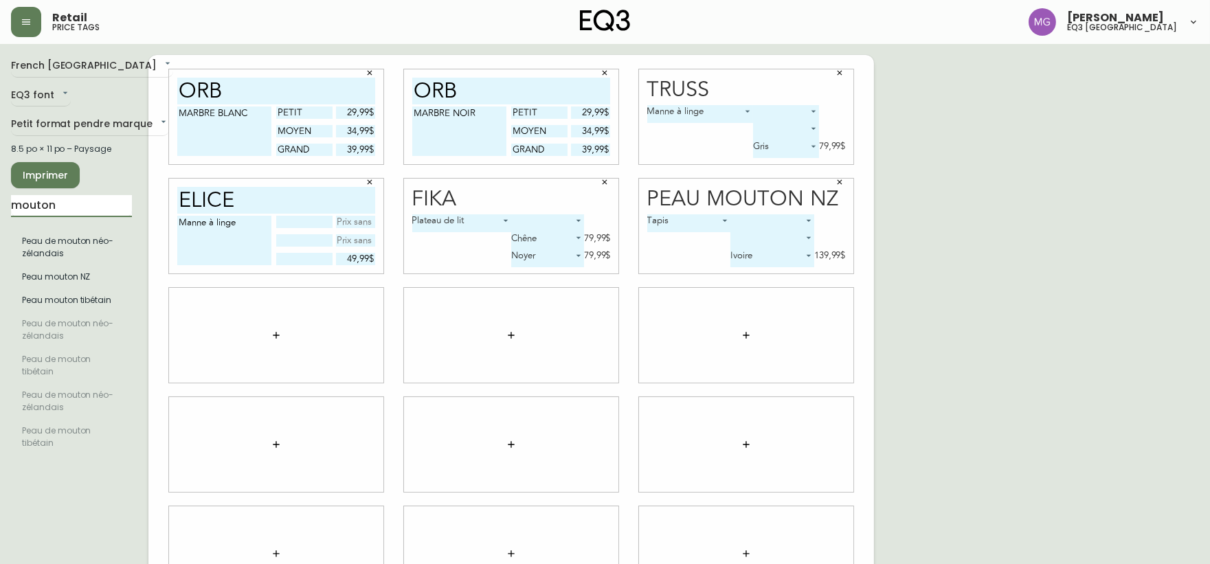
drag, startPoint x: 60, startPoint y: 196, endPoint x: 0, endPoint y: 201, distance: 59.9
click at [0, 201] on main "French Canada fr_CA EQ3 font EQ3 Petit format pendre marque small 8.5 po × 11 p…" at bounding box center [605, 330] width 1210 height 572
type input "s"
click at [277, 339] on icon "button" at bounding box center [276, 335] width 11 height 11
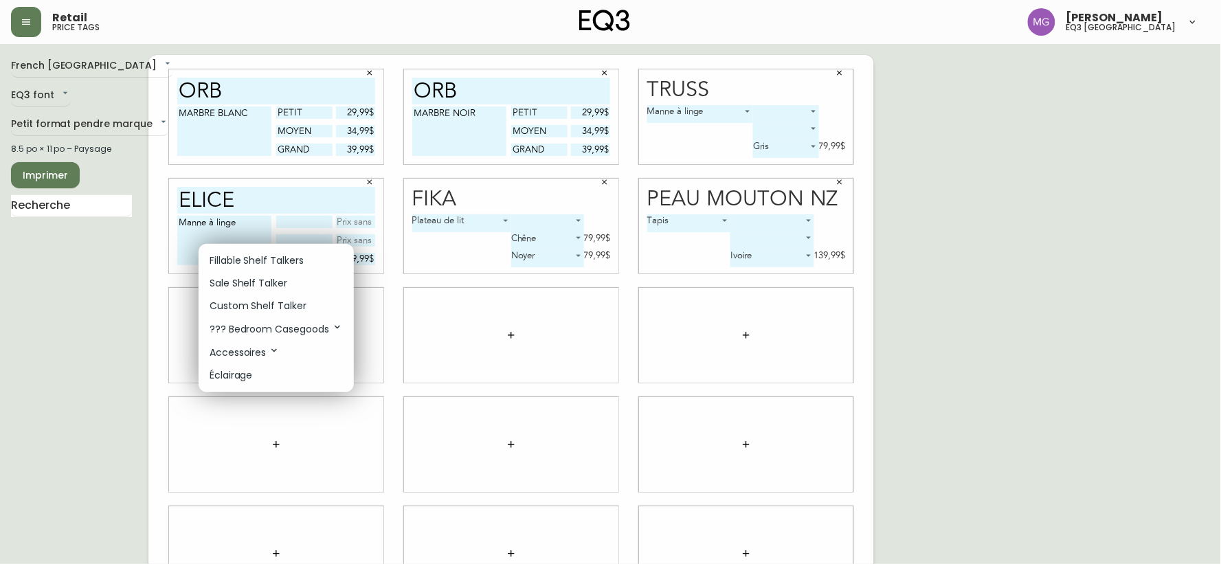
click at [264, 254] on p "Fillable Shelf Talkers" at bounding box center [257, 260] width 94 height 14
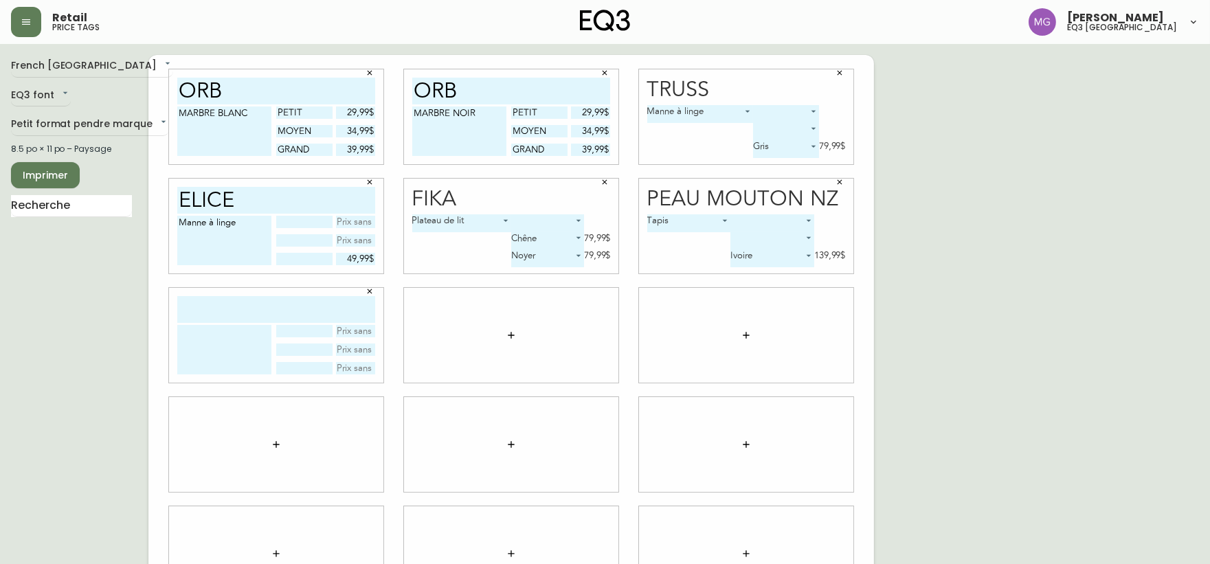
click at [228, 305] on input "text" at bounding box center [276, 309] width 198 height 27
type input "silk&snow"
click at [224, 325] on textarea at bounding box center [224, 349] width 94 height 49
type textarea "p"
click at [213, 330] on textarea "Protège matelas" at bounding box center [224, 349] width 94 height 49
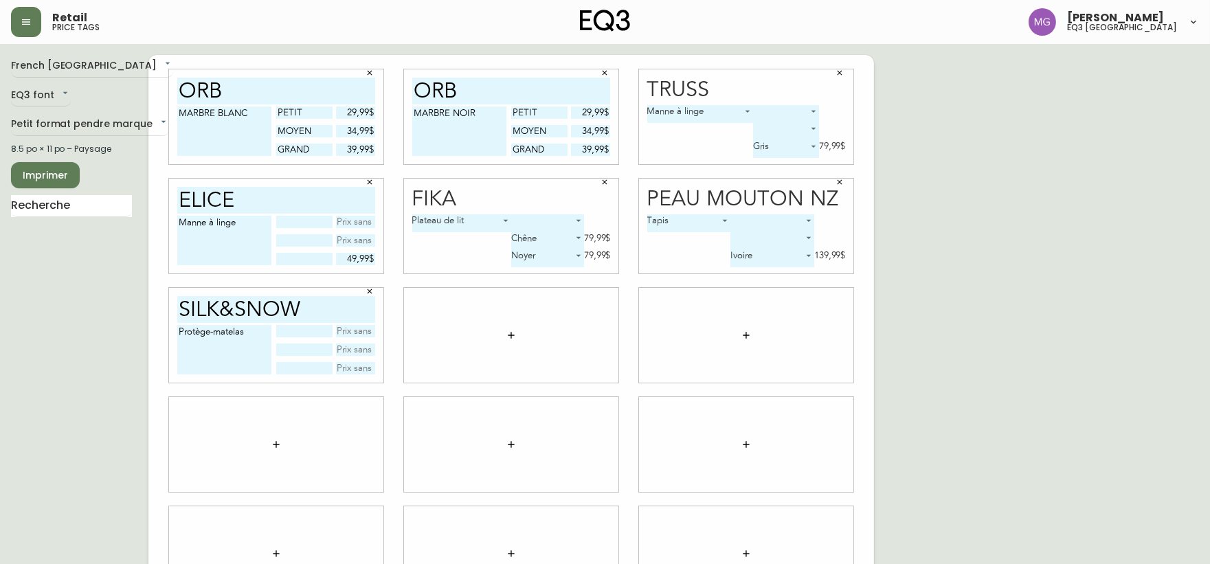
type textarea "Protège-matelas"
click at [299, 350] on input "text" at bounding box center [304, 349] width 56 height 12
click at [310, 331] on input "text" at bounding box center [304, 331] width 56 height 12
type input "double"
click at [302, 343] on input "text" at bounding box center [304, 349] width 56 height 12
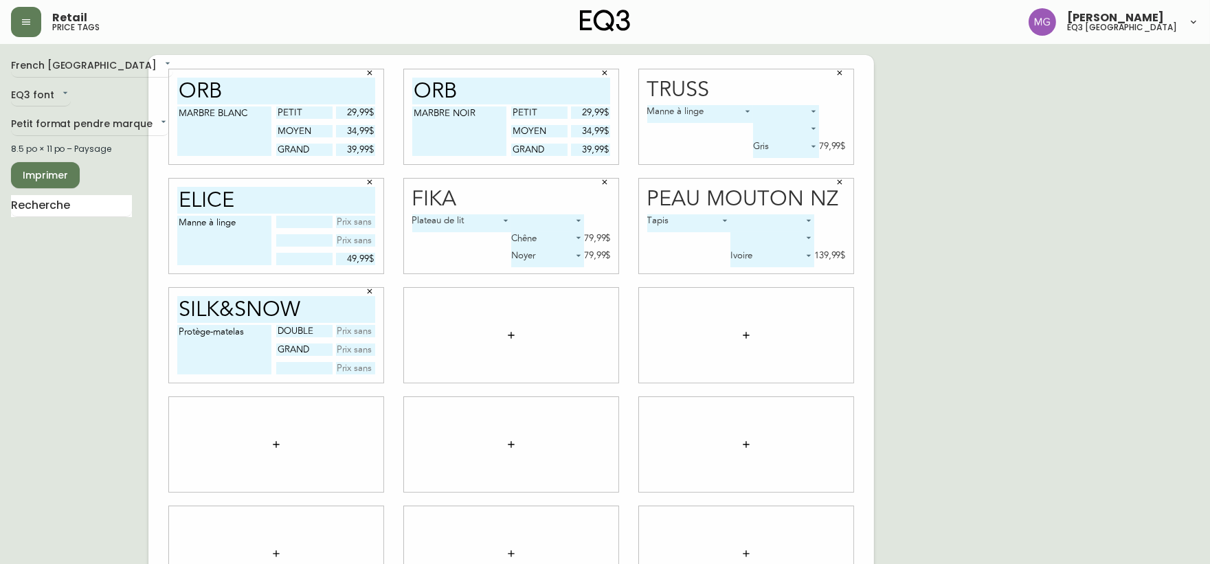
type input "grand"
click at [284, 366] on input "text" at bounding box center [304, 368] width 56 height 12
type input "t. grand"
click at [356, 328] on input "text" at bounding box center [356, 331] width 40 height 12
type input "95$"
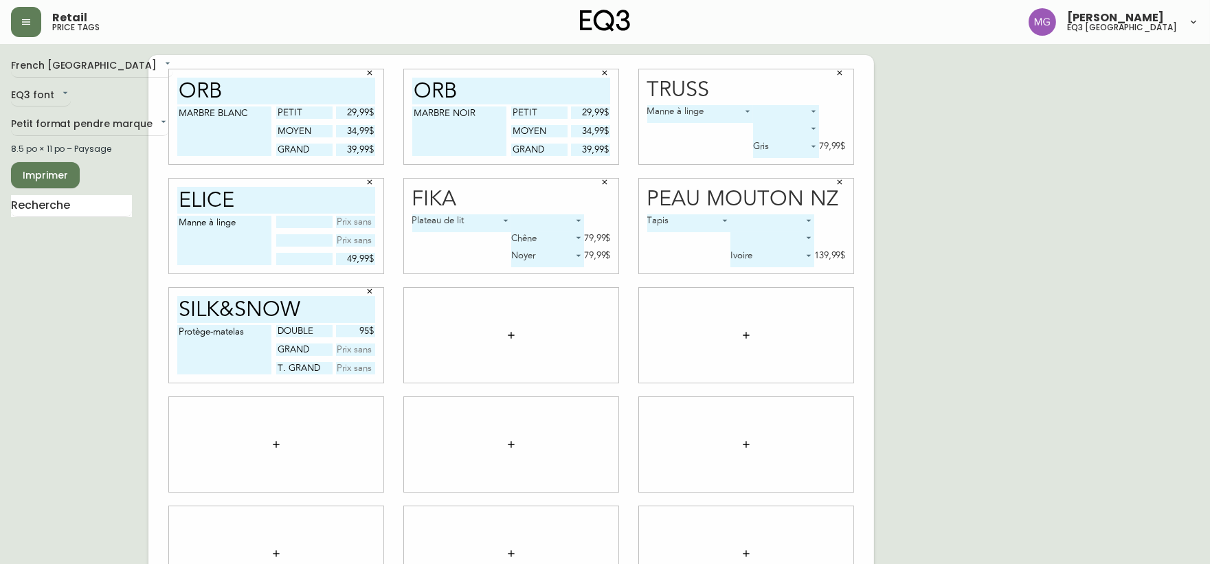
click at [352, 347] on input "text" at bounding box center [356, 349] width 40 height 12
type input "100$"
click at [353, 369] on input "text" at bounding box center [356, 368] width 40 height 12
type input "110$"
click at [1162, 264] on div "French Canada fr_CA EQ3 font EQ3 Petit format pendre marque small 8.5 po × 11 p…" at bounding box center [605, 335] width 1188 height 561
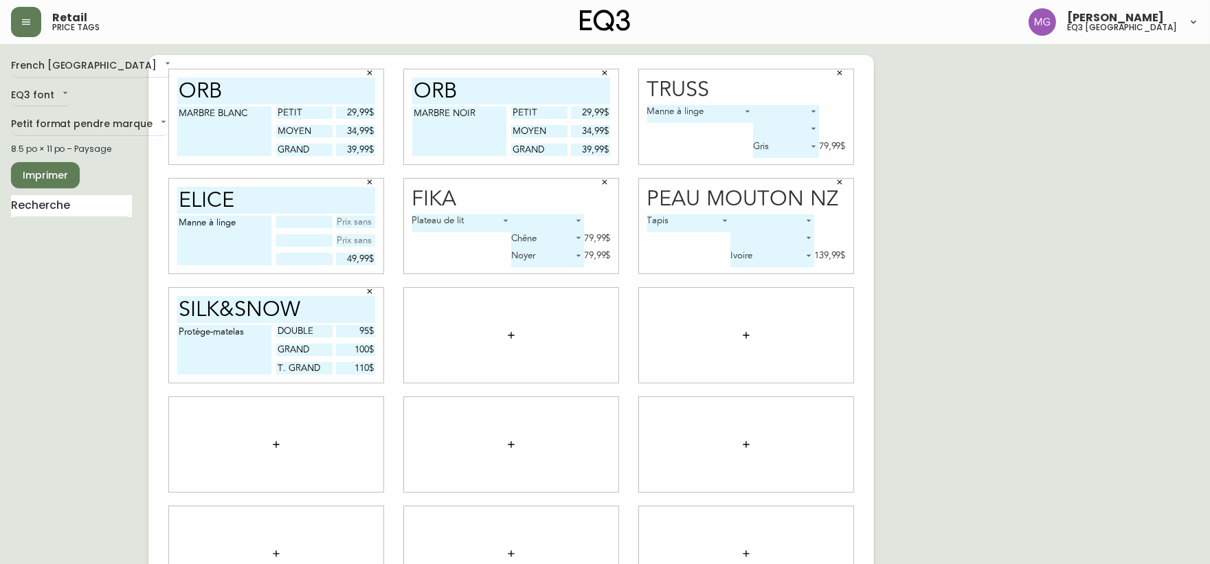
click at [515, 335] on icon "button" at bounding box center [511, 335] width 11 height 11
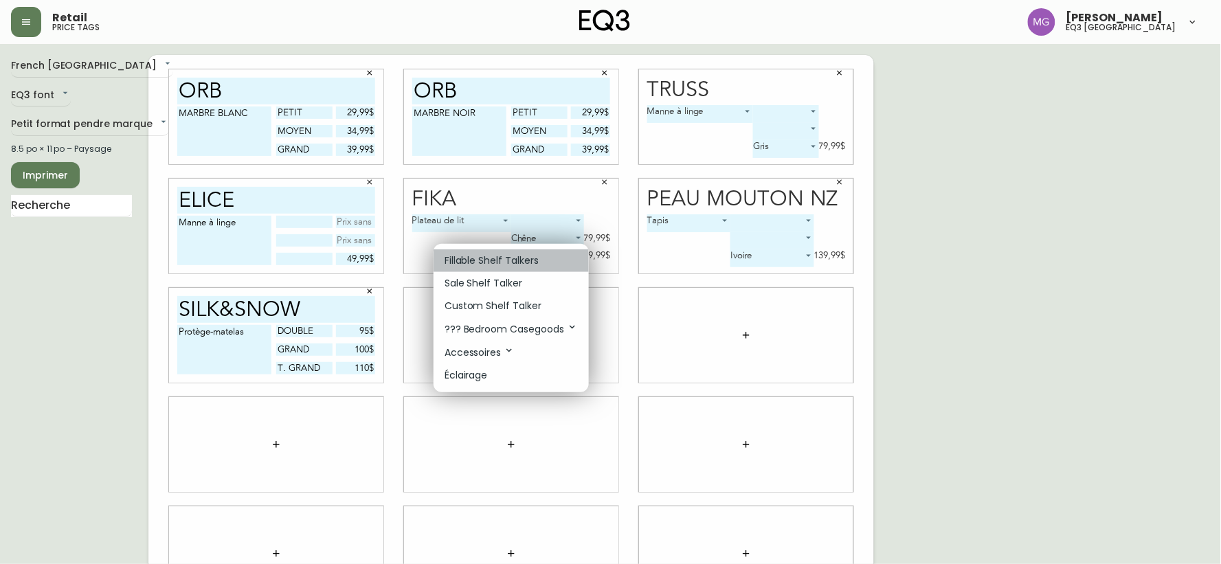
click at [484, 262] on p "Fillable Shelf Talkers" at bounding box center [491, 260] width 94 height 14
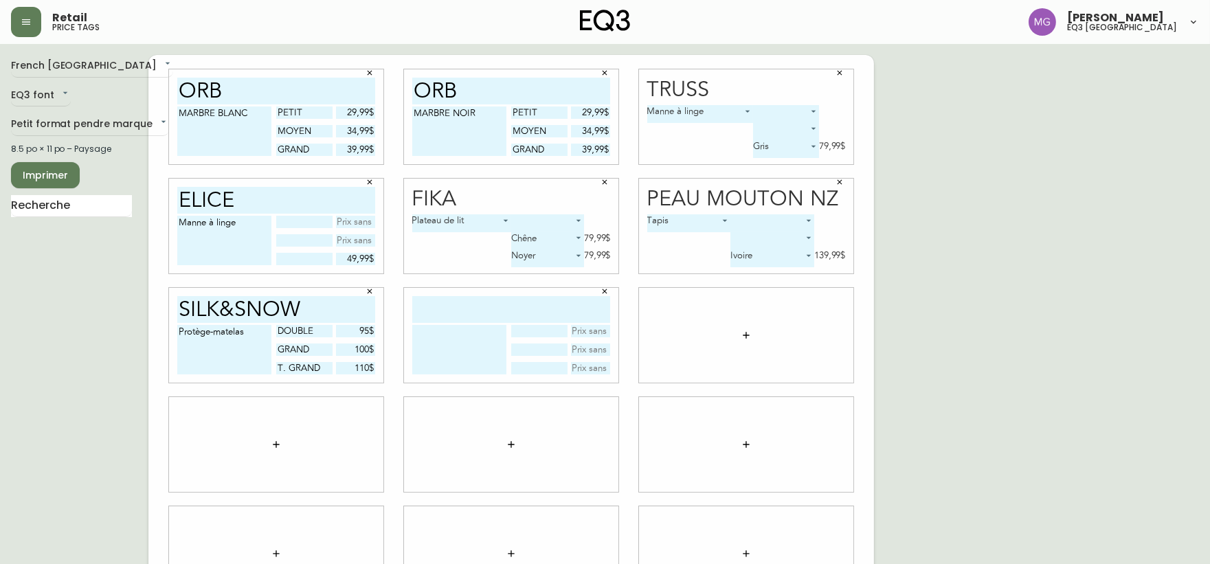
click at [476, 300] on input "text" at bounding box center [511, 309] width 198 height 27
type input "silk&snow"
click at [455, 337] on textarea at bounding box center [459, 349] width 94 height 49
click at [418, 327] on textarea "couette" at bounding box center [459, 349] width 94 height 49
click at [463, 332] on textarea "Couette" at bounding box center [459, 349] width 94 height 49
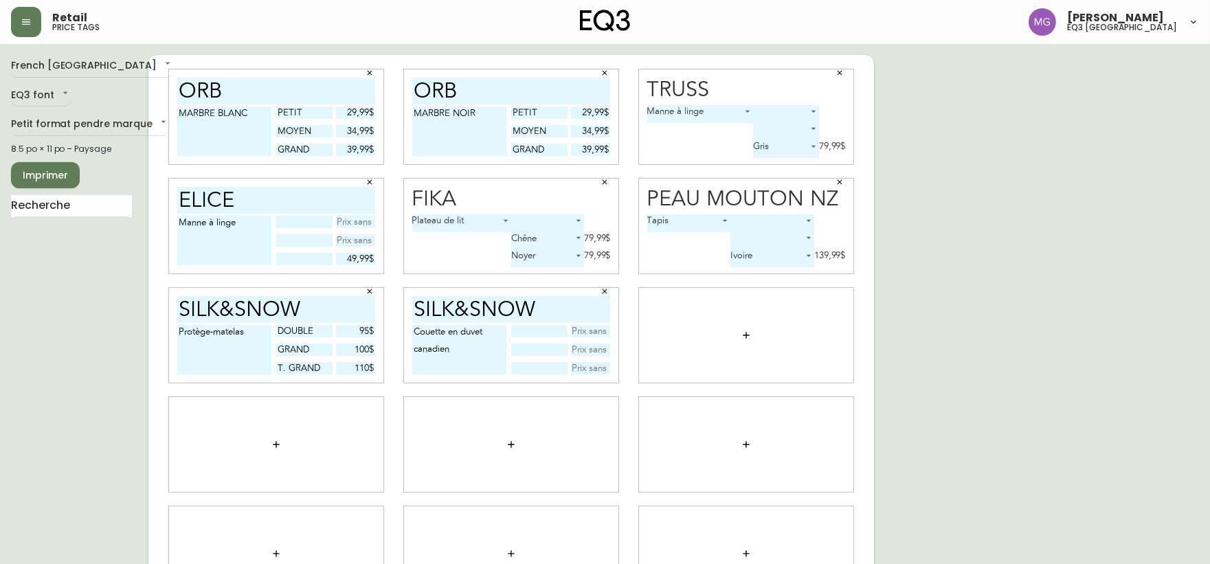
type textarea "Couette en duvet canadien"
click at [539, 326] on input "text" at bounding box center [539, 331] width 56 height 12
type input "j"
type input "simple"
click at [523, 347] on input "text" at bounding box center [539, 349] width 56 height 12
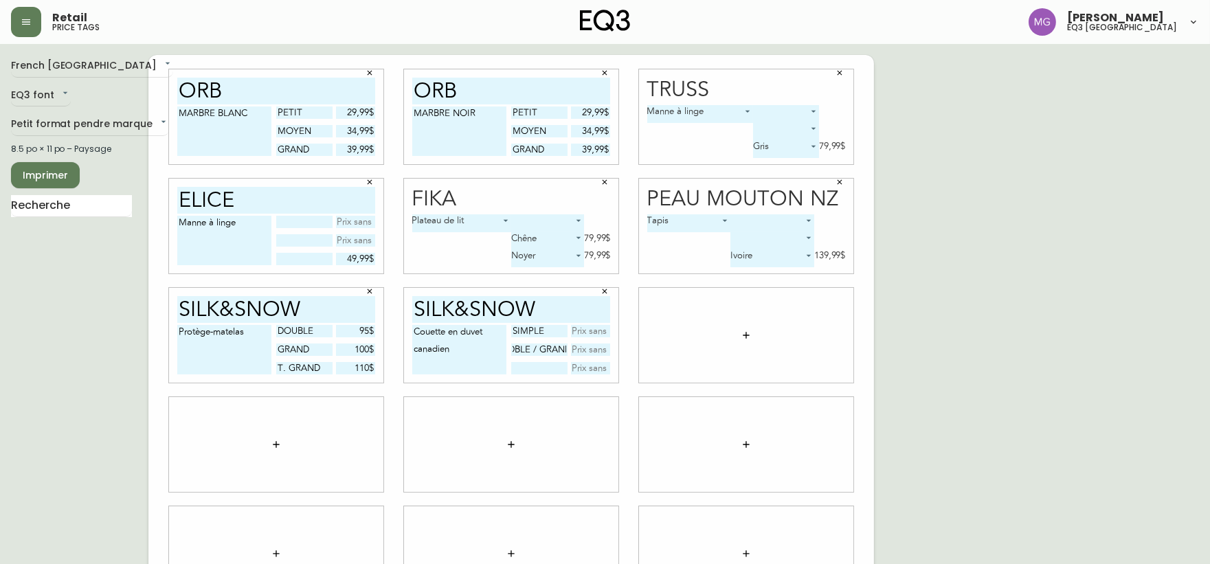
scroll to position [0, 11]
click at [532, 347] on input "dble / grand" at bounding box center [539, 349] width 56 height 12
click at [530, 347] on input "dble /grand" at bounding box center [539, 349] width 56 height 12
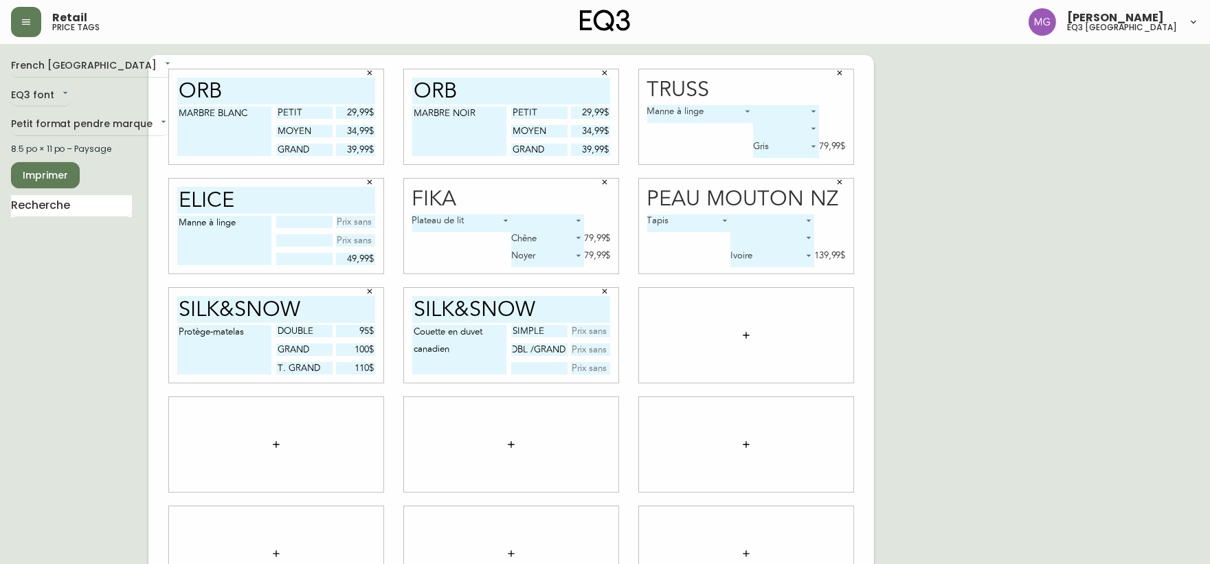
type input "dbl /grand"
click at [945, 352] on div "French Canada fr_CA EQ3 font EQ3 Petit format pendre marque small 8.5 po × 11 p…" at bounding box center [605, 335] width 1188 height 561
click at [548, 364] on input "text" at bounding box center [539, 368] width 56 height 12
type input "t.grand"
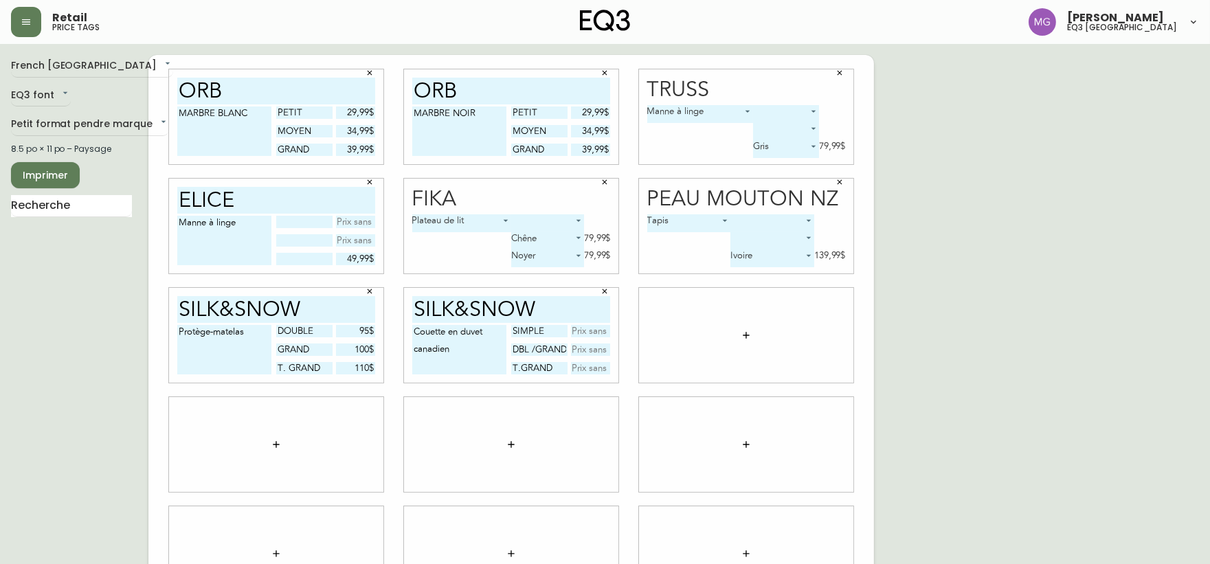
click at [593, 331] on input "text" at bounding box center [591, 331] width 40 height 12
type input "350$"
click at [601, 350] on input "text" at bounding box center [591, 349] width 40 height 12
type input "425$"
click at [584, 365] on input "text" at bounding box center [591, 368] width 40 height 12
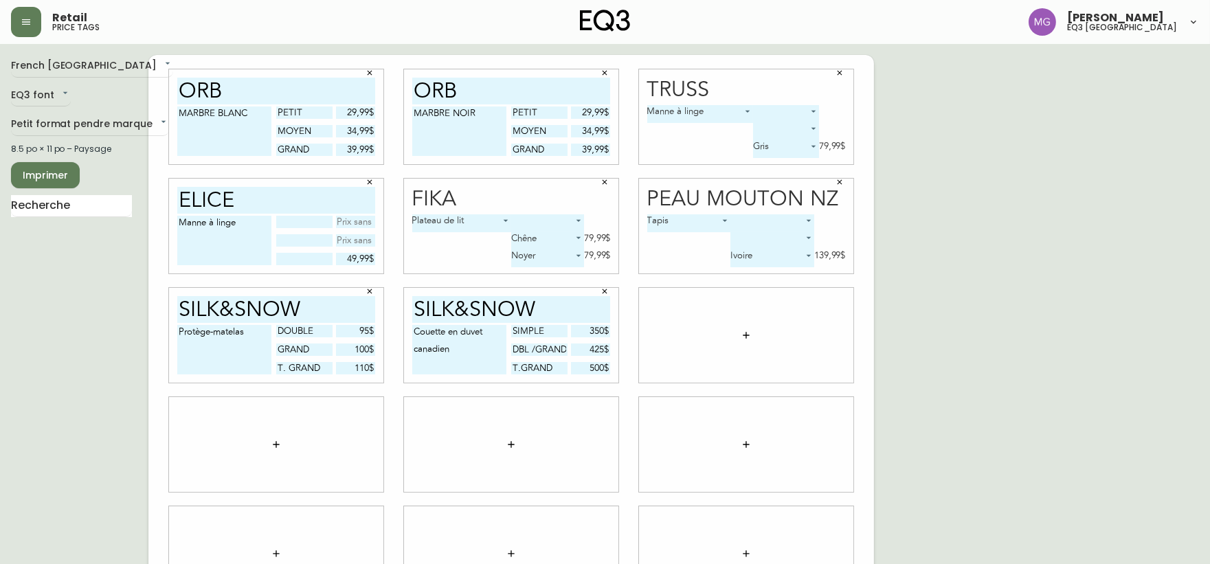
type input "500$"
click at [1137, 254] on div "French Canada fr_CA EQ3 font EQ3 Petit format pendre marque small 8.5 po × 11 p…" at bounding box center [605, 335] width 1188 height 561
click at [738, 330] on button "button" at bounding box center [745, 334] width 27 height 27
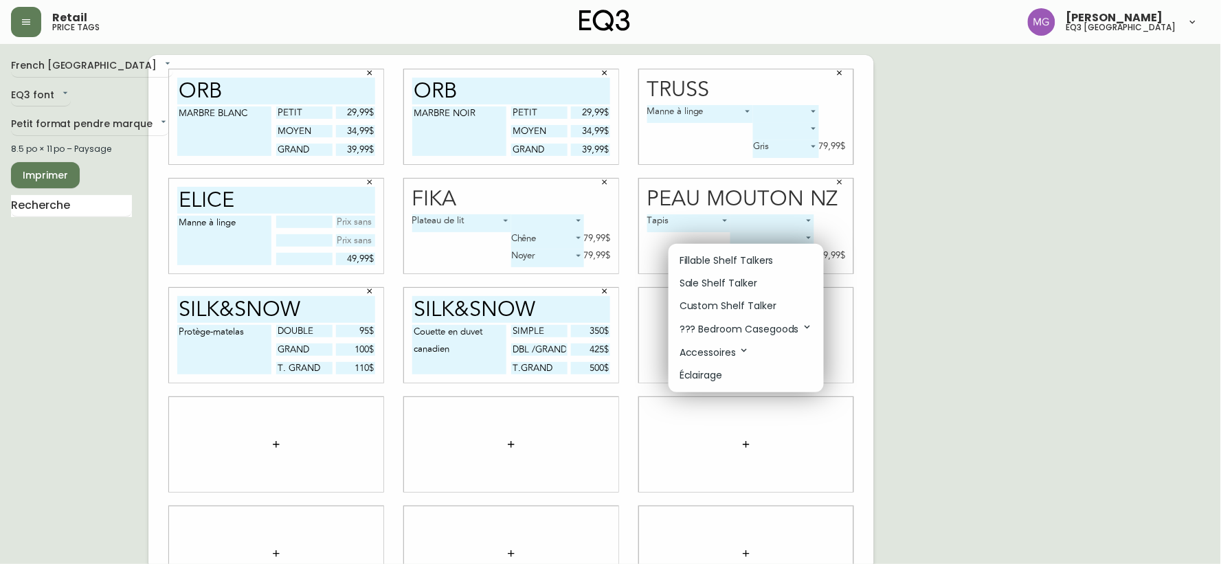
click at [708, 264] on p "Fillable Shelf Talkers" at bounding box center [726, 260] width 94 height 14
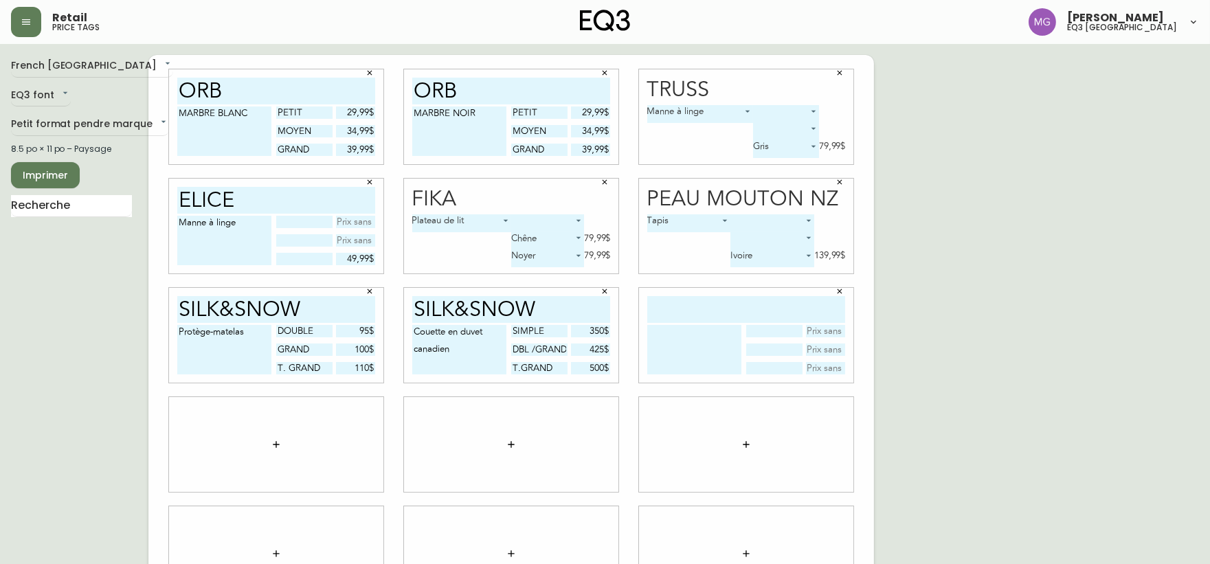
click at [703, 311] on input "text" at bounding box center [746, 309] width 198 height 27
type input "oreiller"
click at [677, 330] on textarea at bounding box center [694, 349] width 94 height 49
click at [651, 332] on textarea "fibre de plume" at bounding box center [694, 349] width 94 height 49
click at [723, 330] on textarea "Fibre de plume" at bounding box center [694, 349] width 94 height 49
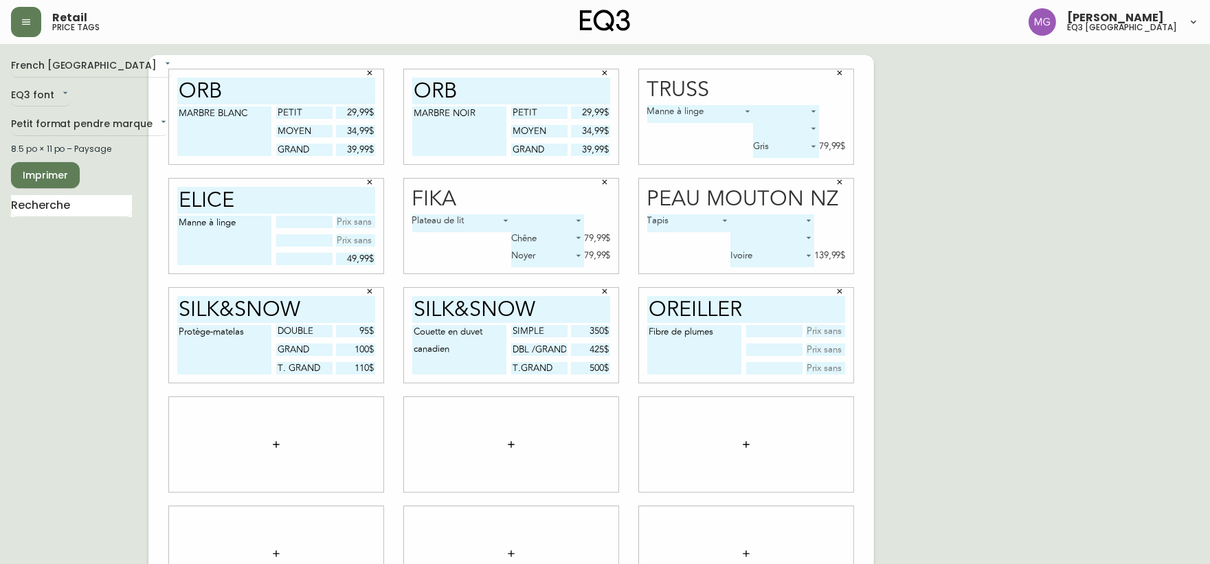
type textarea "Fibre de plumes"
click at [775, 349] on input "text" at bounding box center [774, 349] width 56 height 12
type input "g"
type input "standard"
click at [767, 364] on input "text" at bounding box center [774, 368] width 56 height 12
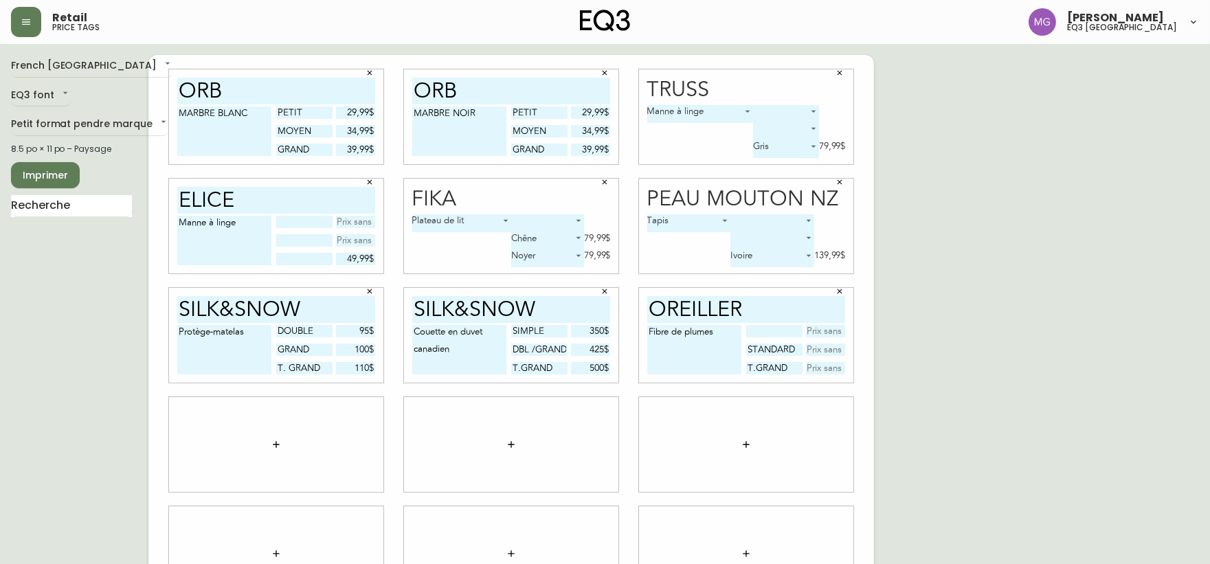
type input "t.grand"
click at [821, 347] on input "text" at bounding box center [826, 349] width 40 height 12
type input "30$"
click at [832, 370] on input "text" at bounding box center [826, 368] width 40 height 12
type input "40$"
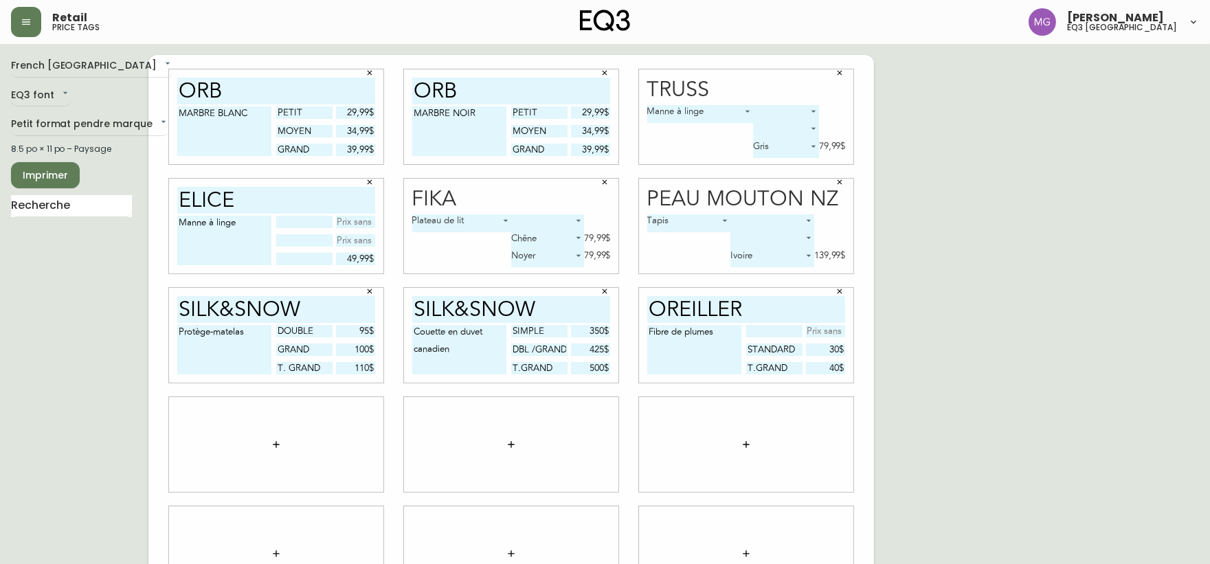
click at [965, 250] on div "French Canada fr_CA EQ3 font EQ3 Petit format pendre marque small 8.5 po × 11 p…" at bounding box center [605, 335] width 1188 height 561
click at [1094, 139] on div "French Canada fr_CA EQ3 font EQ3 Petit format pendre marque small 8.5 po × 11 p…" at bounding box center [605, 335] width 1188 height 561
click at [275, 448] on icon "button" at bounding box center [276, 444] width 11 height 11
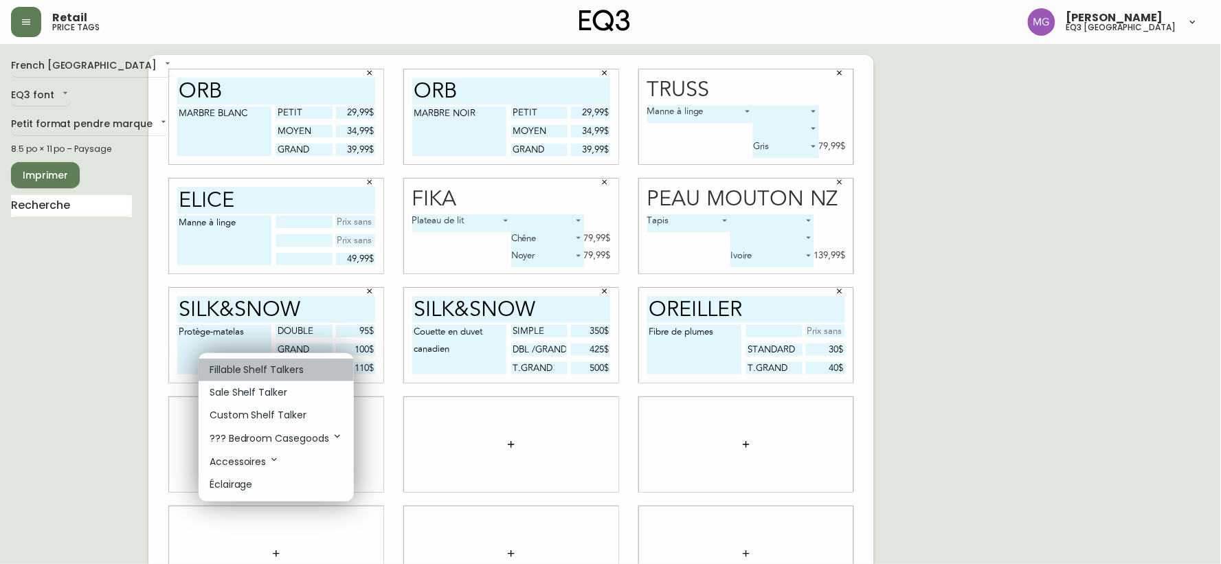
click at [278, 368] on p "Fillable Shelf Talkers" at bounding box center [257, 370] width 94 height 14
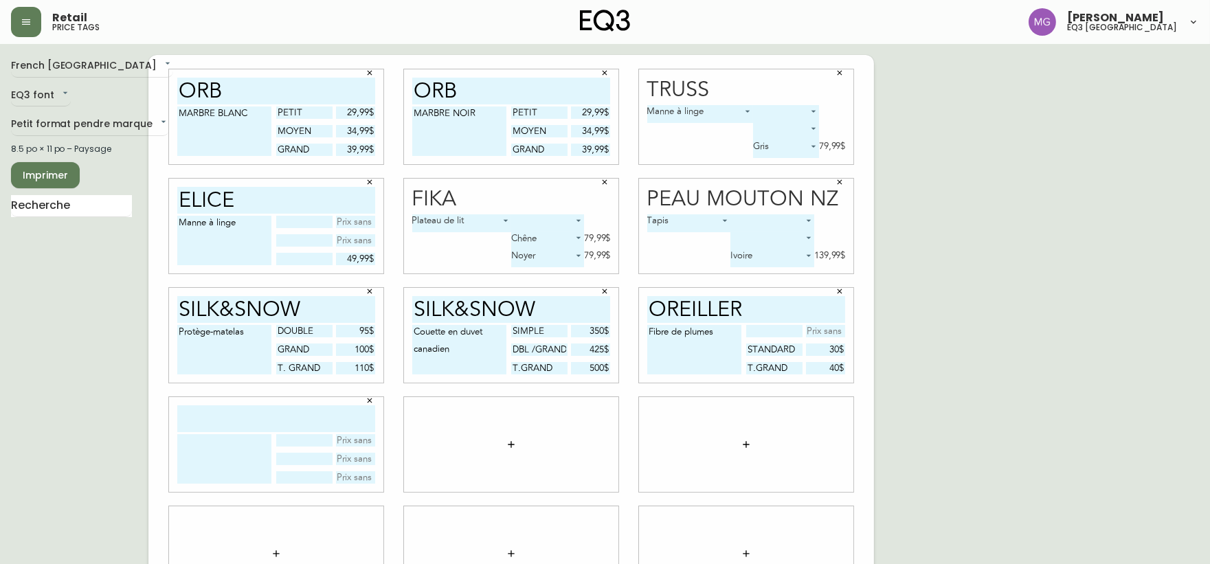
click at [265, 414] on input "text" at bounding box center [276, 418] width 198 height 27
type input "OREILLER"
click at [245, 444] on textarea at bounding box center [224, 458] width 94 height 49
type textarea "Duvet"
click at [314, 479] on input "text" at bounding box center [304, 477] width 56 height 12
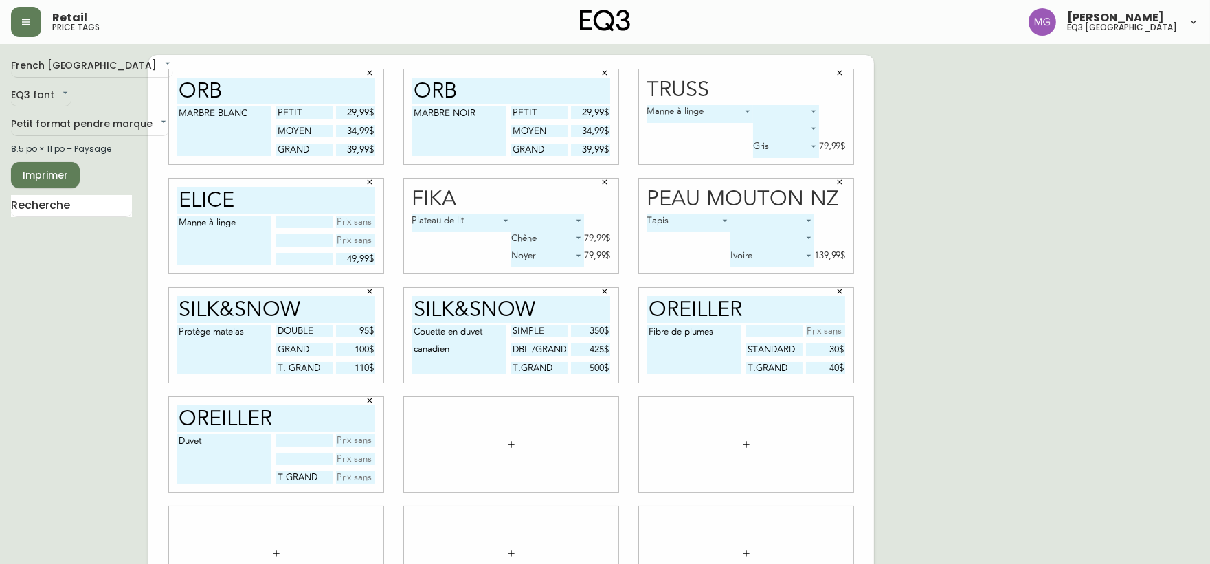
type input "T.GRAND"
click at [346, 476] on input "text" at bounding box center [356, 477] width 40 height 12
type input "99,99$"
click at [311, 459] on input "text" at bounding box center [304, 459] width 56 height 12
type input "G"
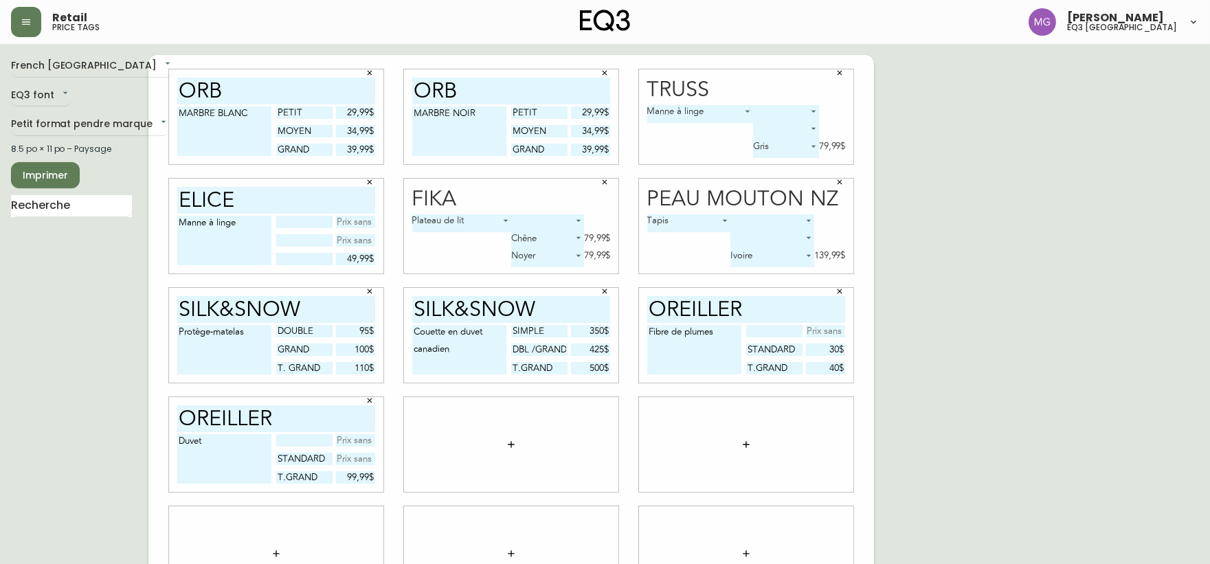
type input "STANDARD"
click at [1125, 291] on div "French Canada fr_CA EQ3 font EQ3 Petit format pendre marque small 8.5 po × 11 p…" at bounding box center [605, 335] width 1188 height 561
click at [1193, 167] on div "French Canada fr_CA EQ3 font EQ3 Petit format pendre marque small 8.5 po × 11 p…" at bounding box center [605, 335] width 1188 height 561
click at [342, 456] on input "text" at bounding box center [356, 459] width 40 height 12
type input "79,99$"
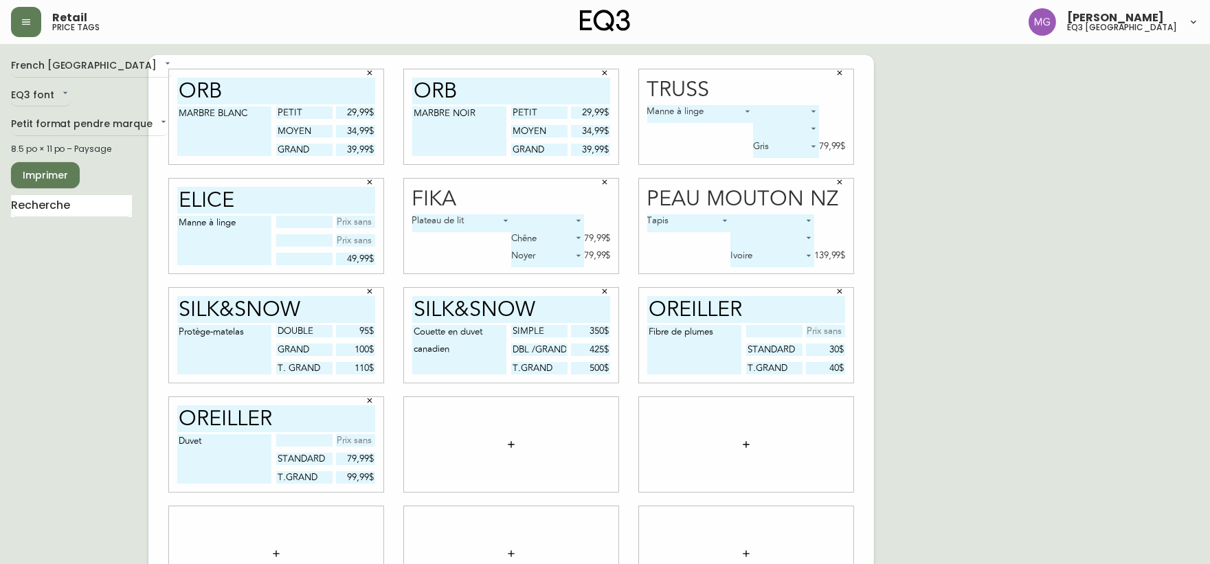
click at [976, 264] on div "French Canada fr_CA EQ3 font EQ3 Petit format pendre marque small 8.5 po × 11 p…" at bounding box center [605, 335] width 1188 height 561
drag, startPoint x: 80, startPoint y: 204, endPoint x: 10, endPoint y: 210, distance: 70.3
click at [11, 210] on input "text" at bounding box center [71, 206] width 121 height 22
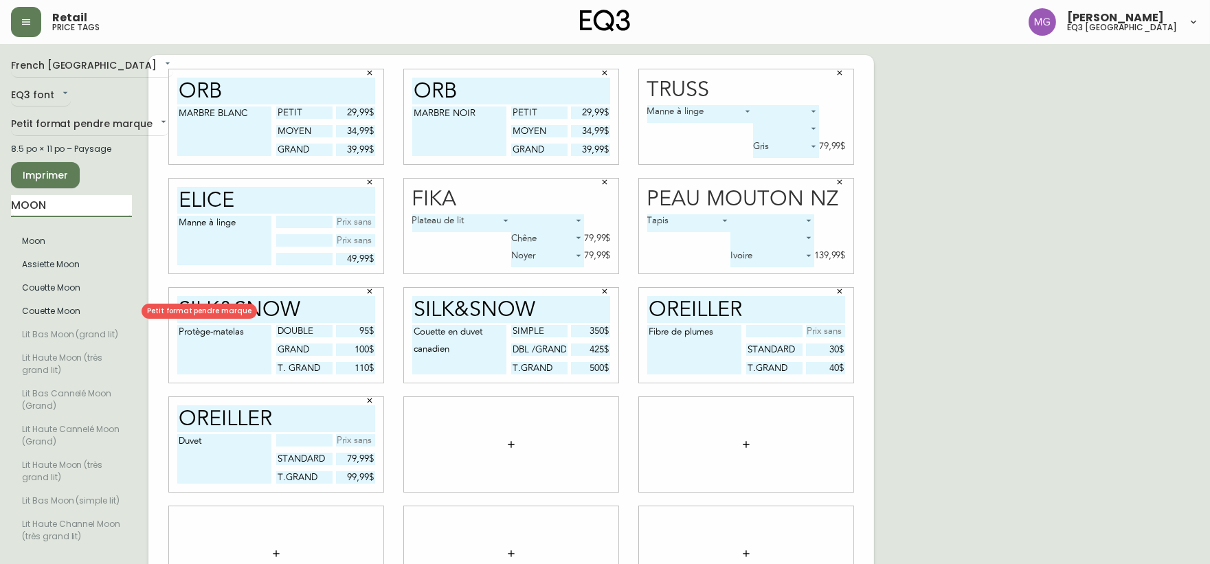
type input "MOON"
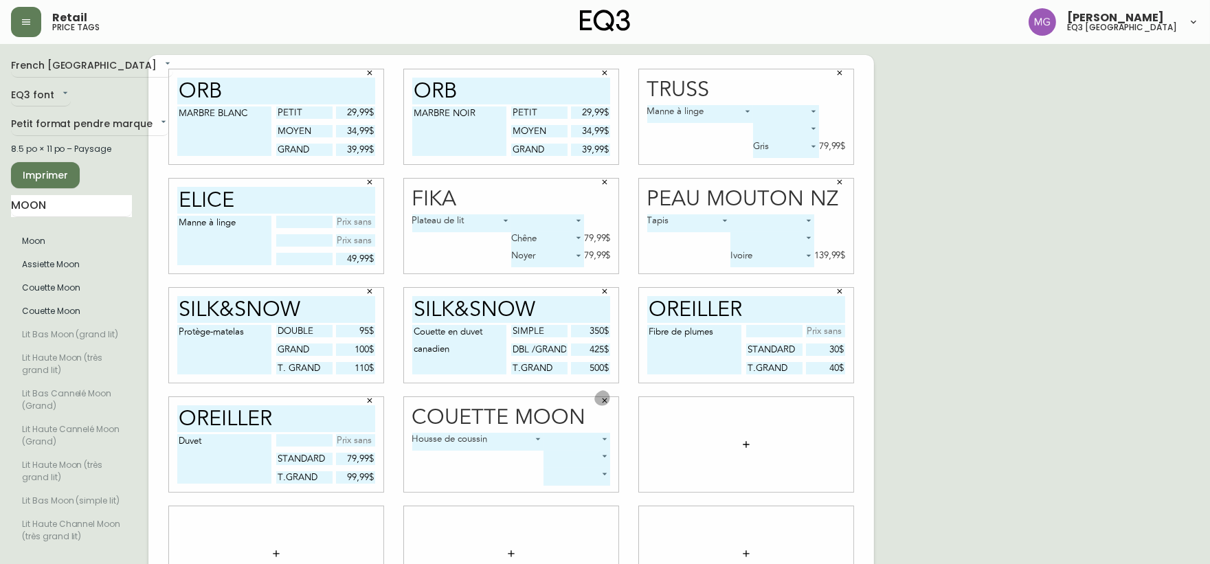
click at [602, 401] on icon "button" at bounding box center [604, 400] width 8 height 8
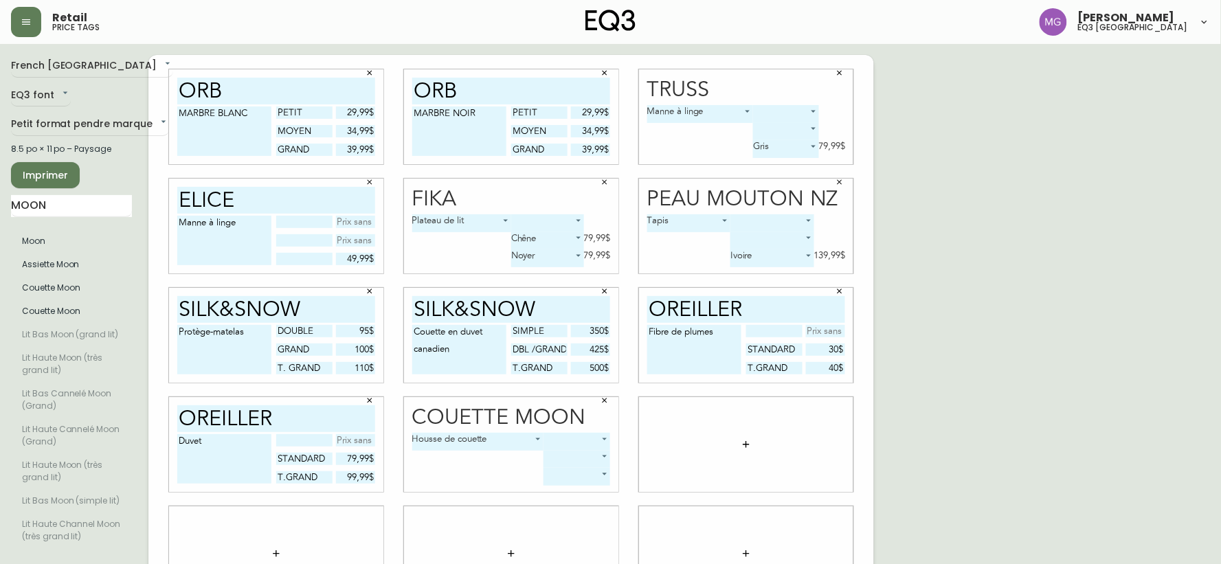
click at [583, 475] on body "Retail price tags Maxime Gagne eq3 quebec city French Canada fr_CA EQ3 font EQ3…" at bounding box center [610, 308] width 1221 height 616
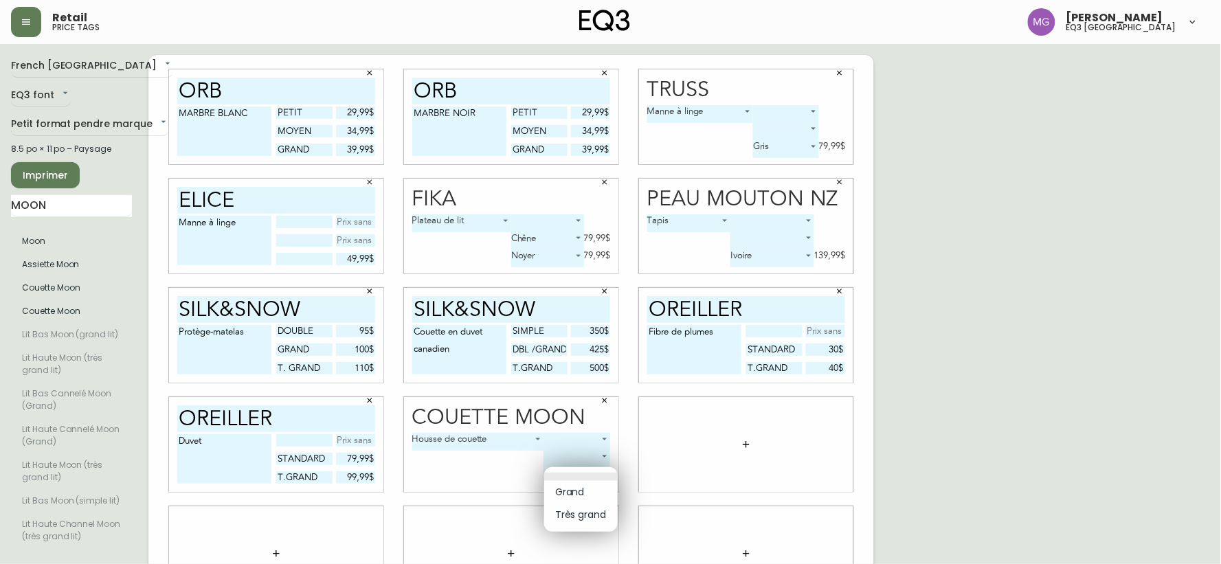
click at [577, 513] on li "Très grand" at bounding box center [581, 515] width 74 height 23
type input "1"
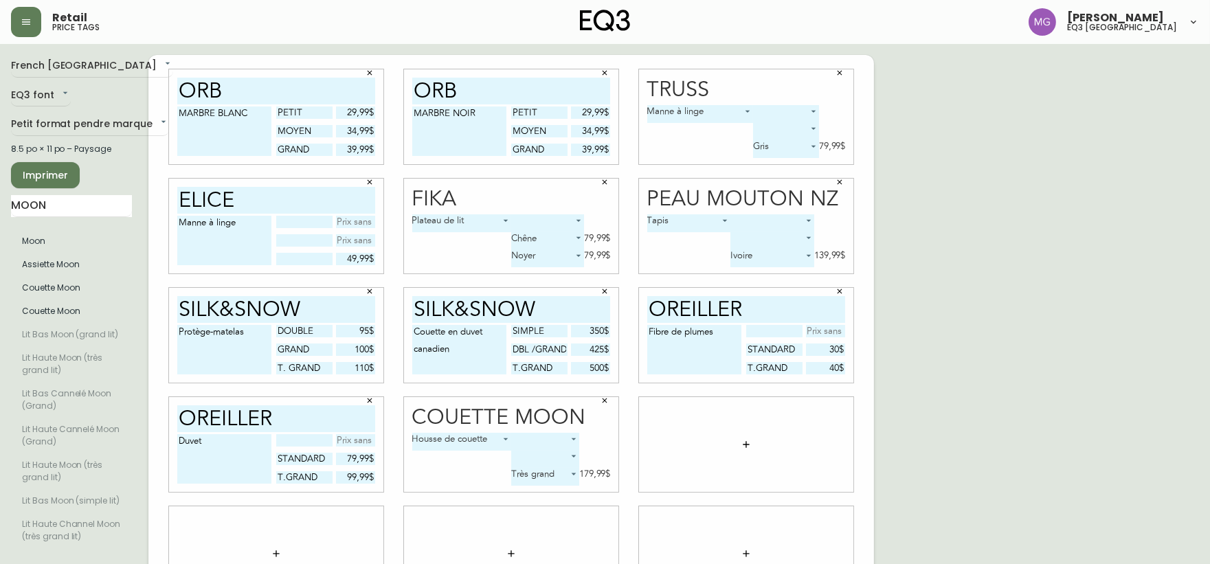
click at [558, 453] on body "Retail price tags Maxime Gagne eq3 quebec city French Canada fr_CA EQ3 font EQ3…" at bounding box center [605, 308] width 1210 height 616
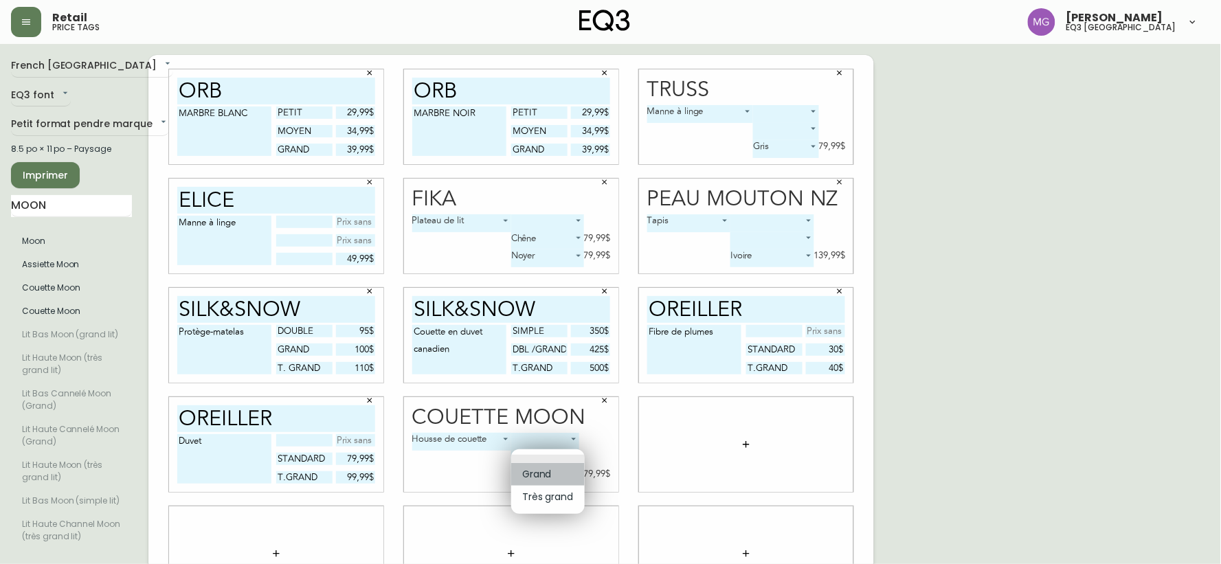
click at [544, 471] on li "Grand" at bounding box center [548, 474] width 74 height 23
type input "0"
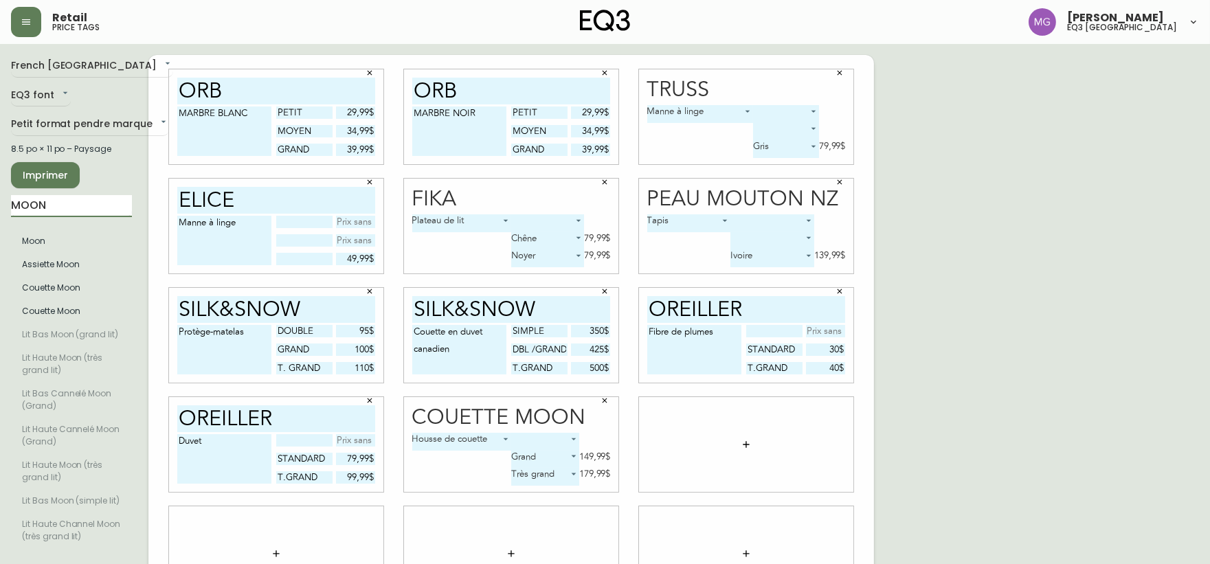
drag, startPoint x: 58, startPoint y: 208, endPoint x: 0, endPoint y: 225, distance: 60.9
click at [0, 225] on main "French Canada fr_CA EQ3 font EQ3 Petit format pendre marque small 8.5 po × 11 p…" at bounding box center [605, 330] width 1210 height 572
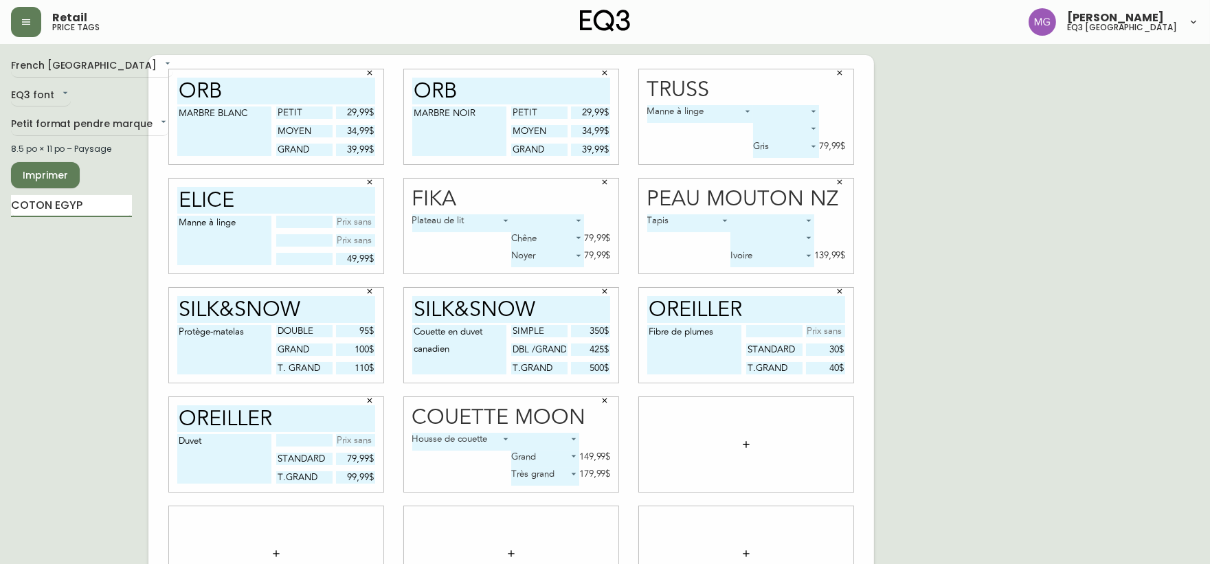
drag, startPoint x: 84, startPoint y: 203, endPoint x: 0, endPoint y: 214, distance: 85.2
click at [0, 214] on main "French Canada fr_CA EQ3 font EQ3 Petit format pendre marque small 8.5 po × 11 p…" at bounding box center [605, 330] width 1210 height 572
type input "EGYPTIAN"
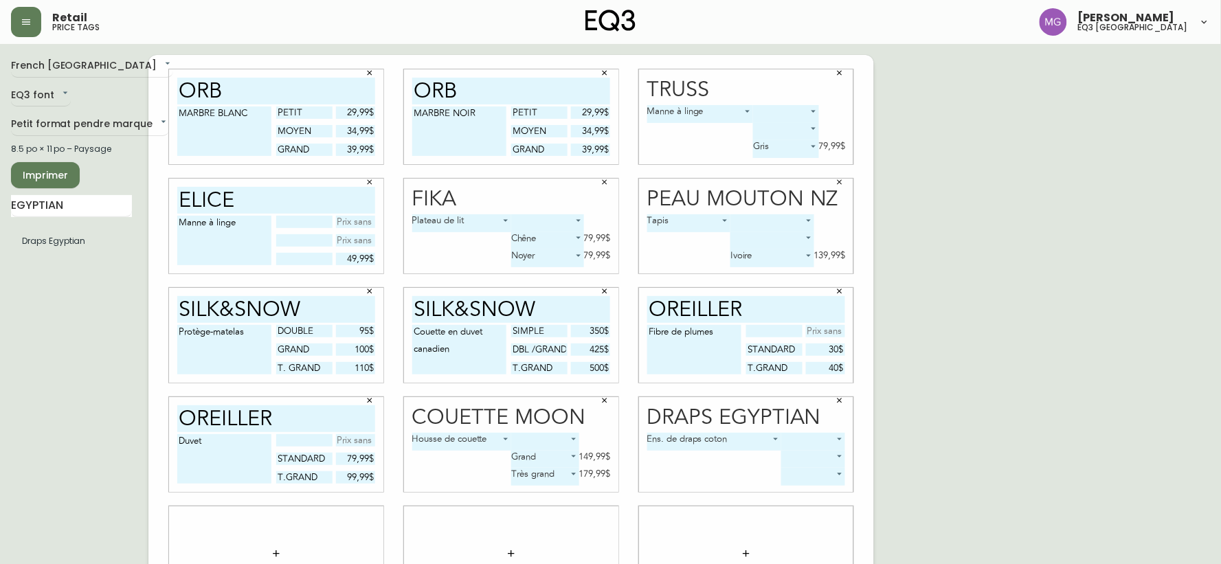
click at [823, 479] on body "Retail price tags Maxime Gagne eq3 quebec city French Canada fr_CA EQ3 font EQ3…" at bounding box center [610, 308] width 1221 height 616
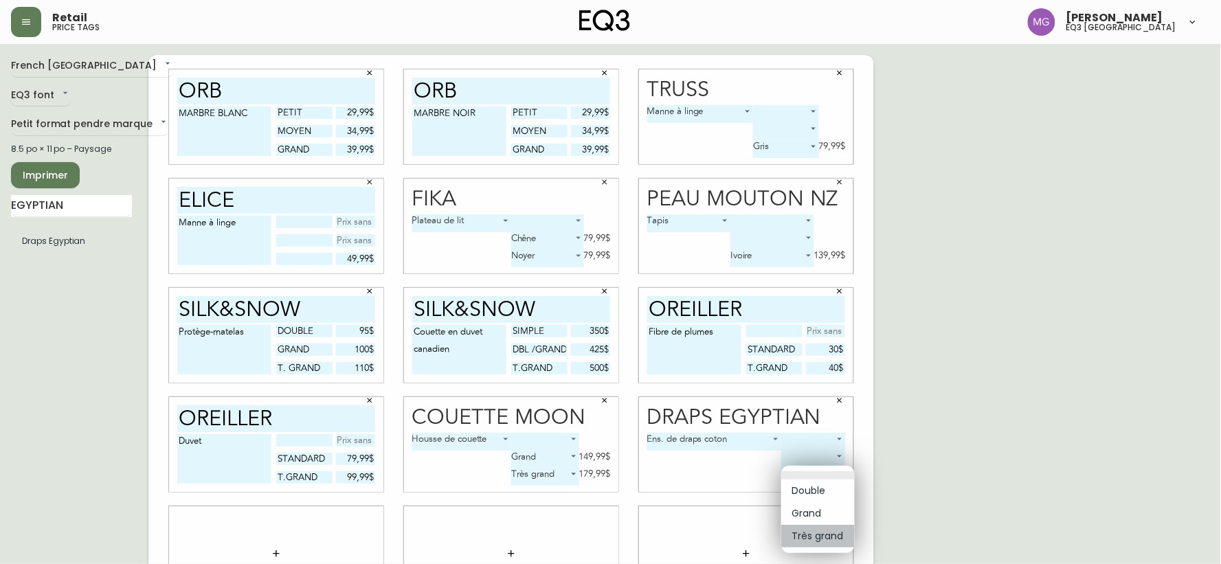
click at [813, 536] on li "Très grand" at bounding box center [818, 536] width 74 height 23
type input "2"
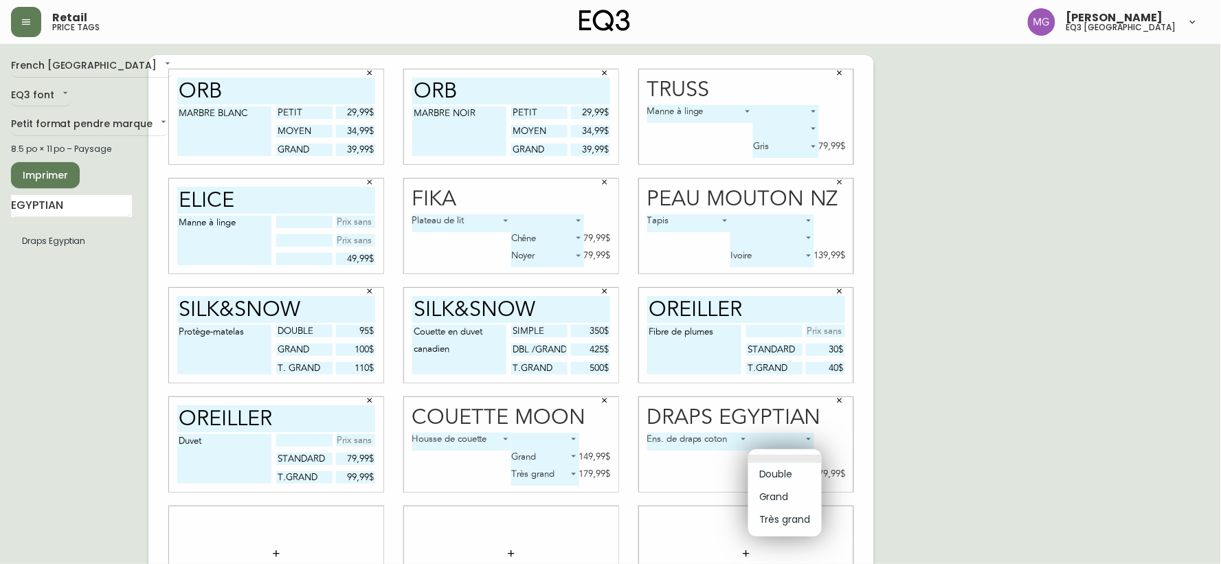
click at [782, 462] on body "Retail price tags Maxime Gagne eq3 quebec city French Canada fr_CA EQ3 font EQ3…" at bounding box center [610, 308] width 1221 height 616
click at [774, 489] on li "Grand" at bounding box center [785, 497] width 74 height 23
type input "1"
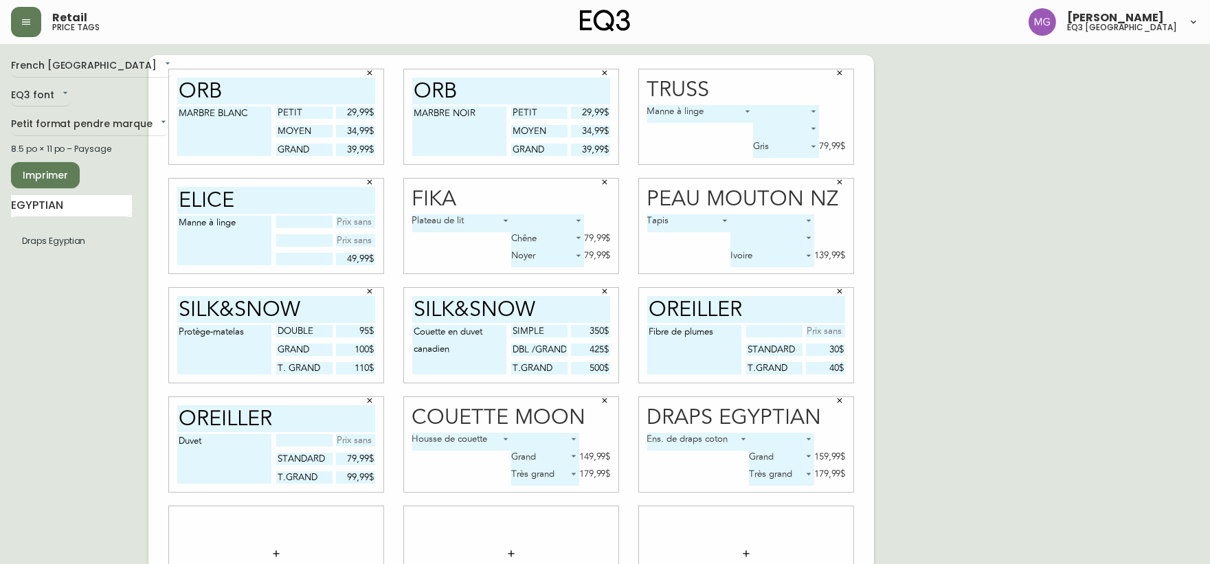
click at [778, 442] on body "Retail price tags Maxime Gagne eq3 quebec city French Canada fr_CA EQ3 font EQ3…" at bounding box center [605, 308] width 1210 height 616
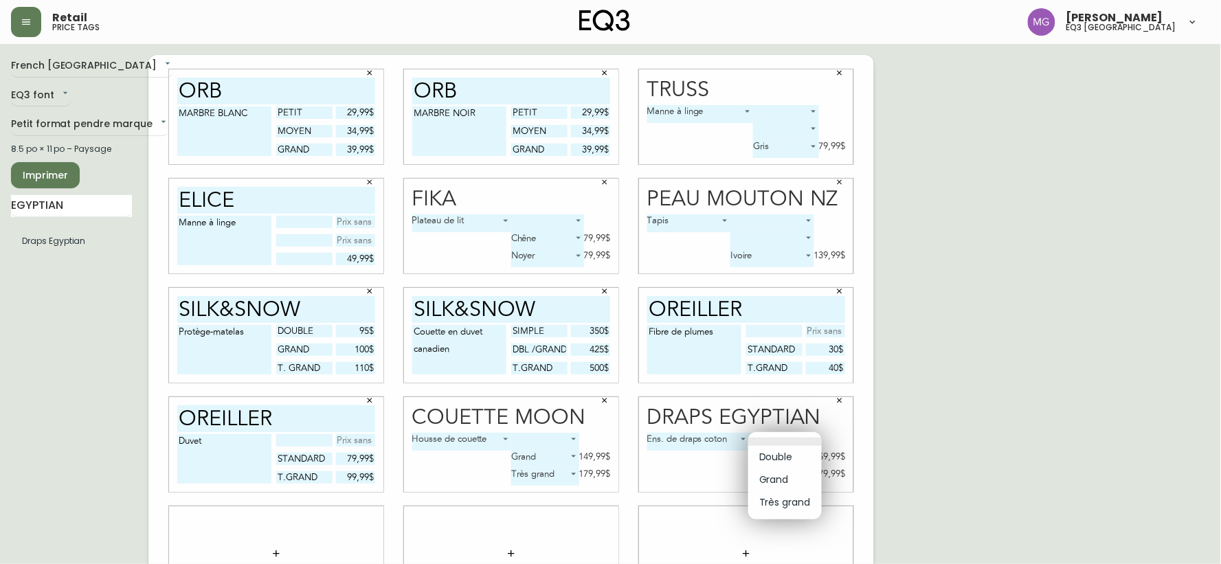
click at [778, 458] on li "Double" at bounding box center [785, 457] width 74 height 23
type input "0"
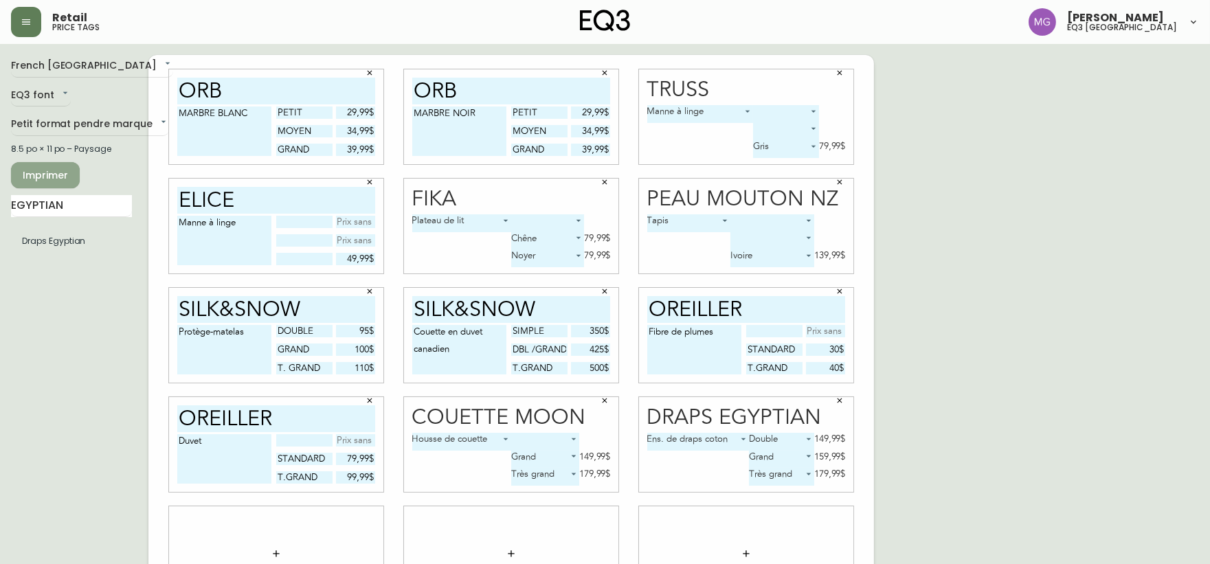
click at [35, 181] on span "Imprimer" at bounding box center [45, 175] width 47 height 17
